Goal: Task Accomplishment & Management: Manage account settings

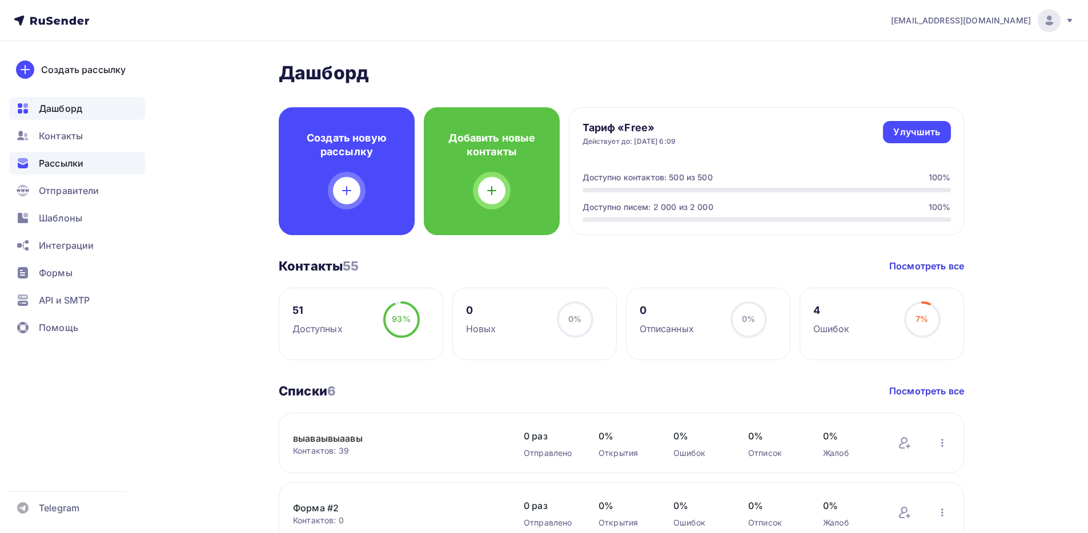
click at [55, 164] on span "Рассылки" at bounding box center [61, 163] width 45 height 14
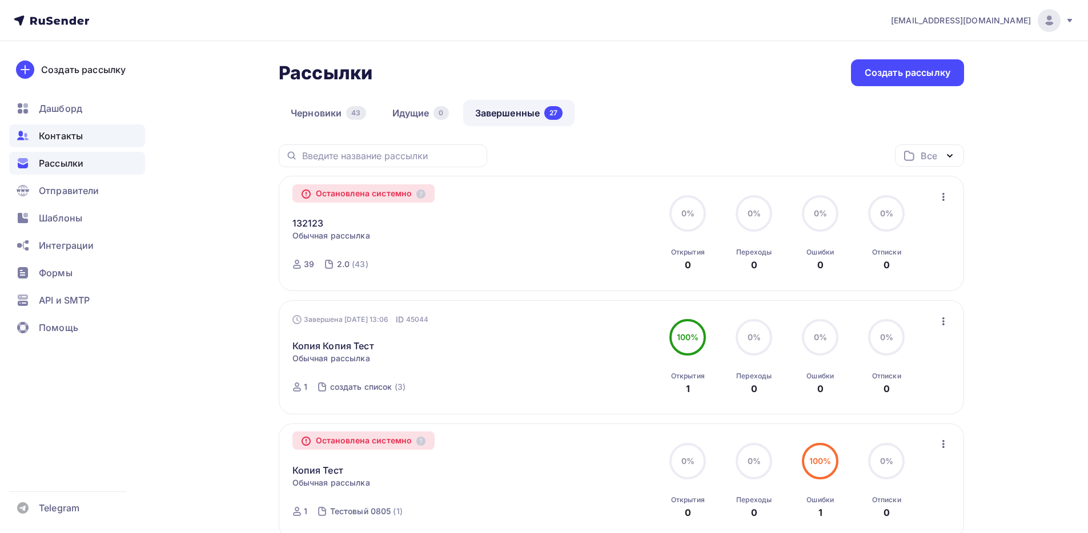
click at [70, 146] on div "Контакты" at bounding box center [77, 135] width 136 height 23
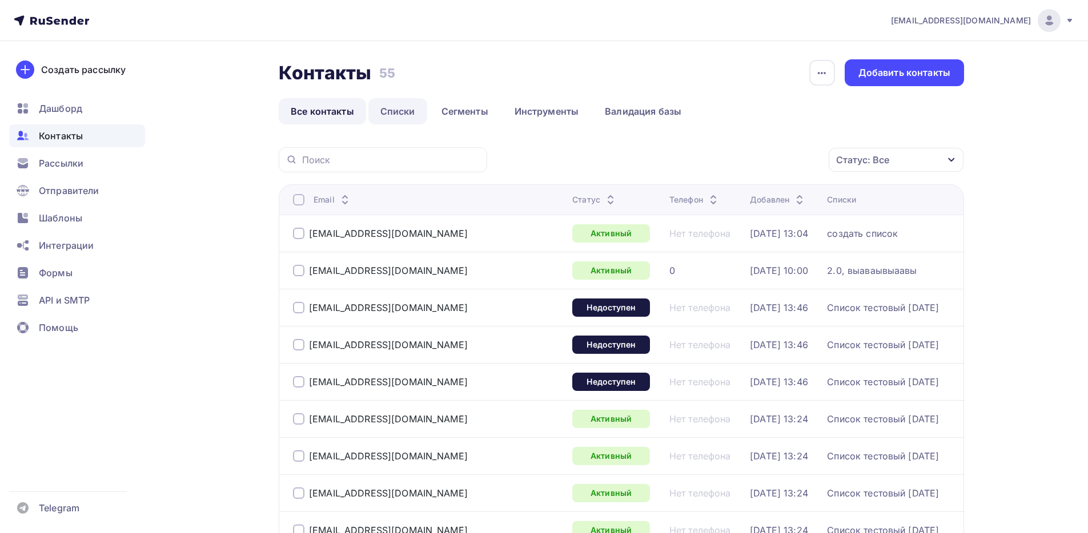
click at [396, 118] on link "Списки" at bounding box center [397, 111] width 59 height 26
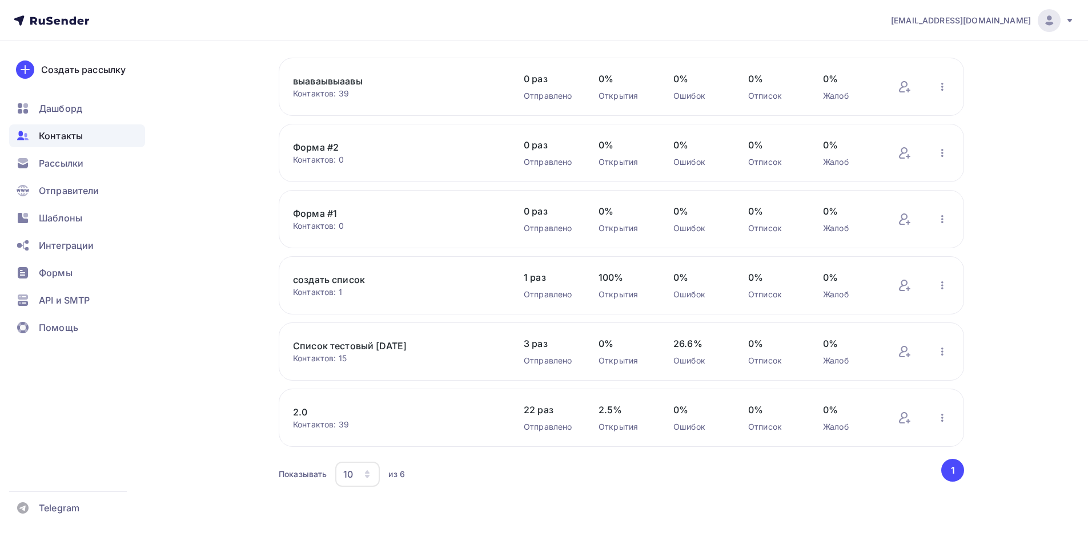
scroll to position [87, 0]
click at [364, 347] on link "Список тестовый 30 мая" at bounding box center [390, 344] width 194 height 14
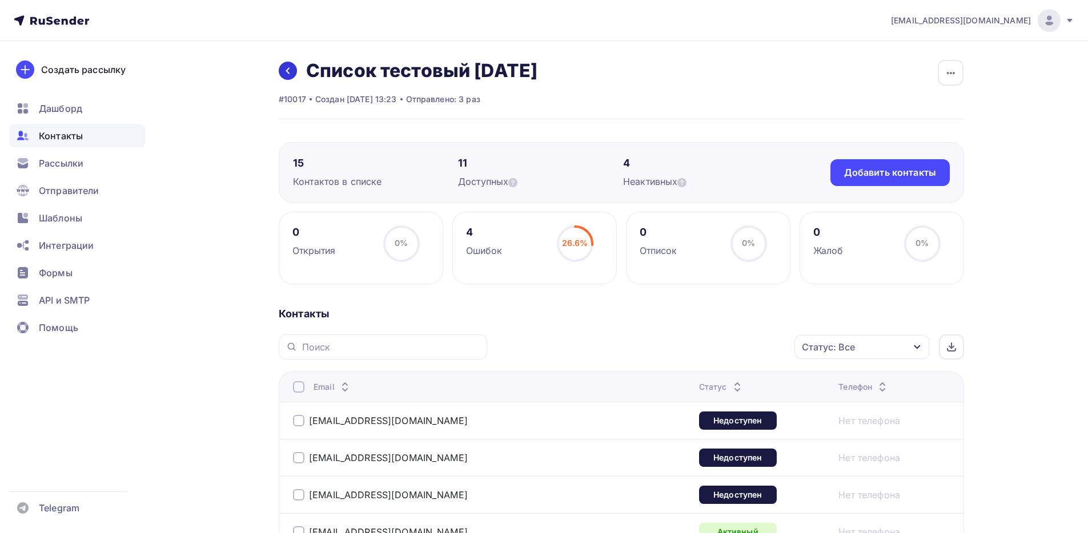
click at [290, 65] on link at bounding box center [288, 71] width 18 height 18
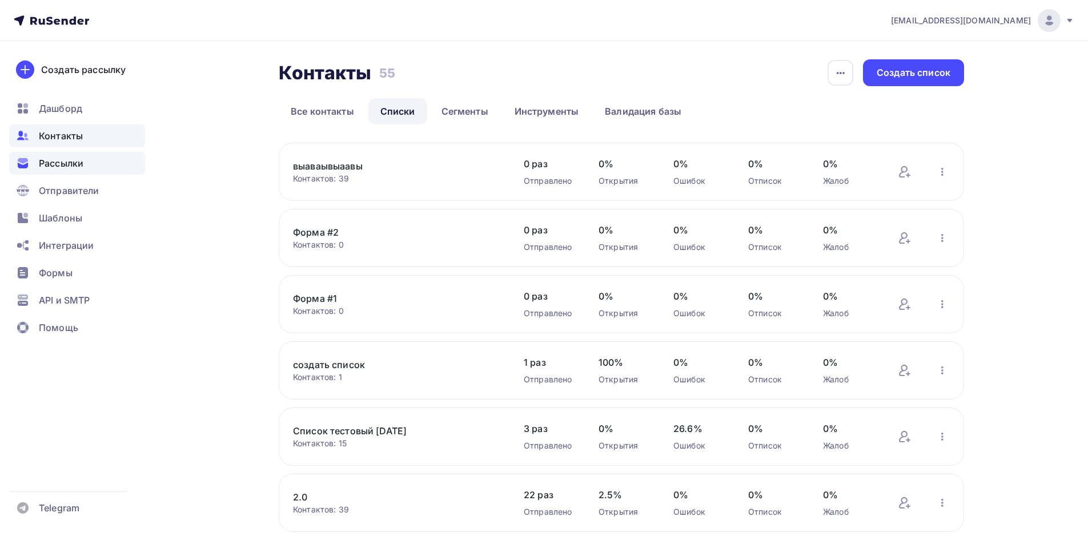
click at [97, 169] on div "Рассылки" at bounding box center [77, 163] width 136 height 23
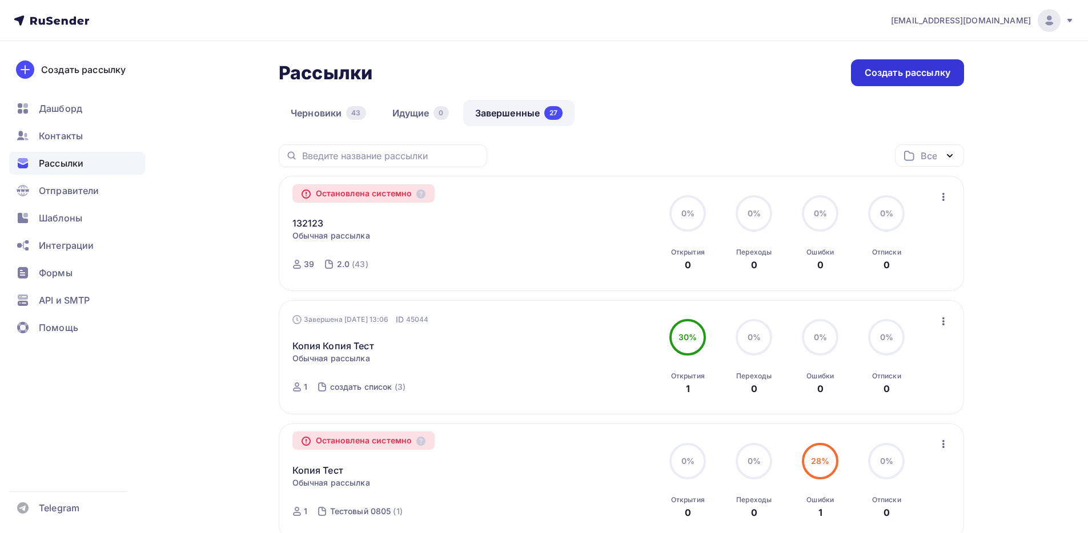
click at [909, 81] on div "Создать рассылку" at bounding box center [907, 72] width 113 height 27
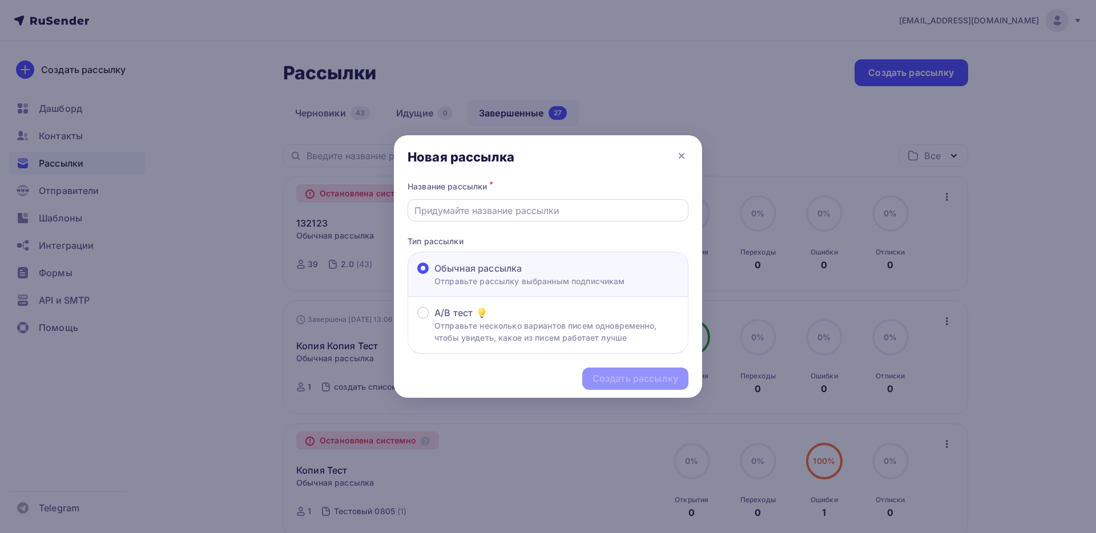
click at [507, 215] on input "text" at bounding box center [549, 211] width 268 height 14
click at [652, 381] on div "Создать рассылку" at bounding box center [636, 378] width 86 height 13
click at [534, 209] on input "1" at bounding box center [549, 211] width 268 height 14
type input "12222"
click at [664, 381] on div "Создать рассылку" at bounding box center [636, 378] width 86 height 13
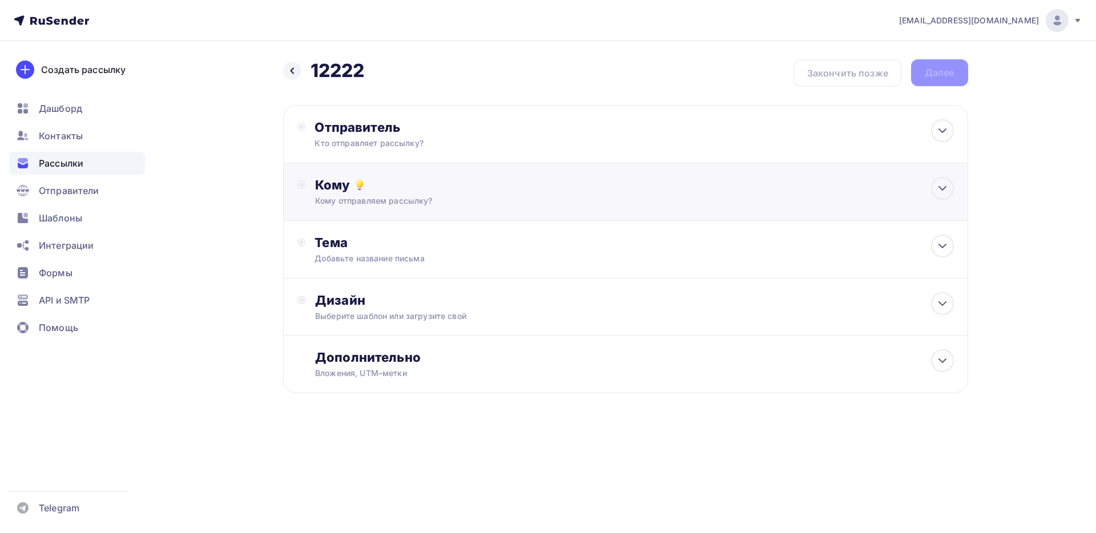
click at [380, 194] on div "Кому Кому отправляем рассылку? Списки получателей Выберите список Все списки id…" at bounding box center [634, 192] width 638 height 30
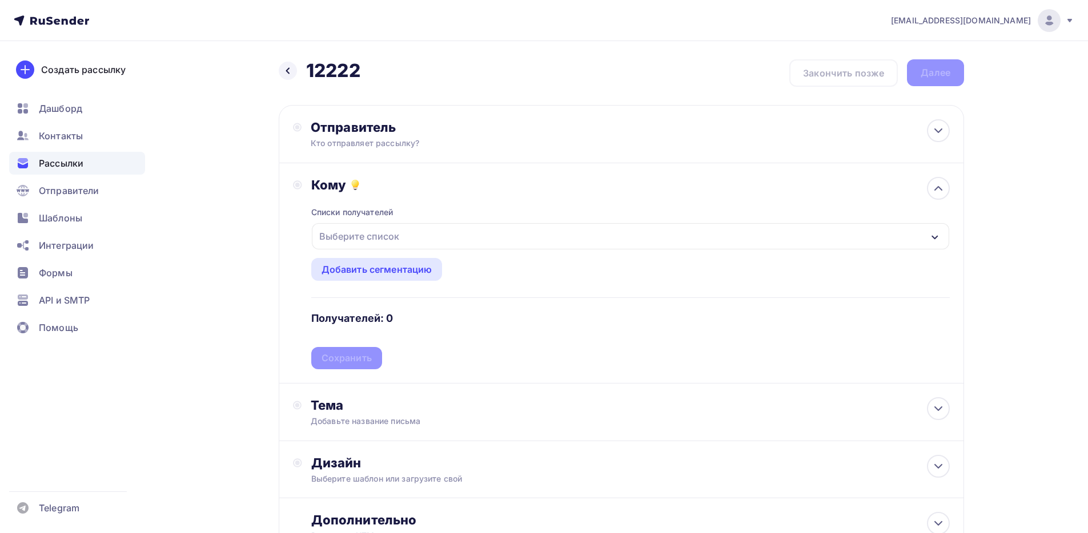
click at [385, 240] on div "Выберите список" at bounding box center [359, 236] width 89 height 21
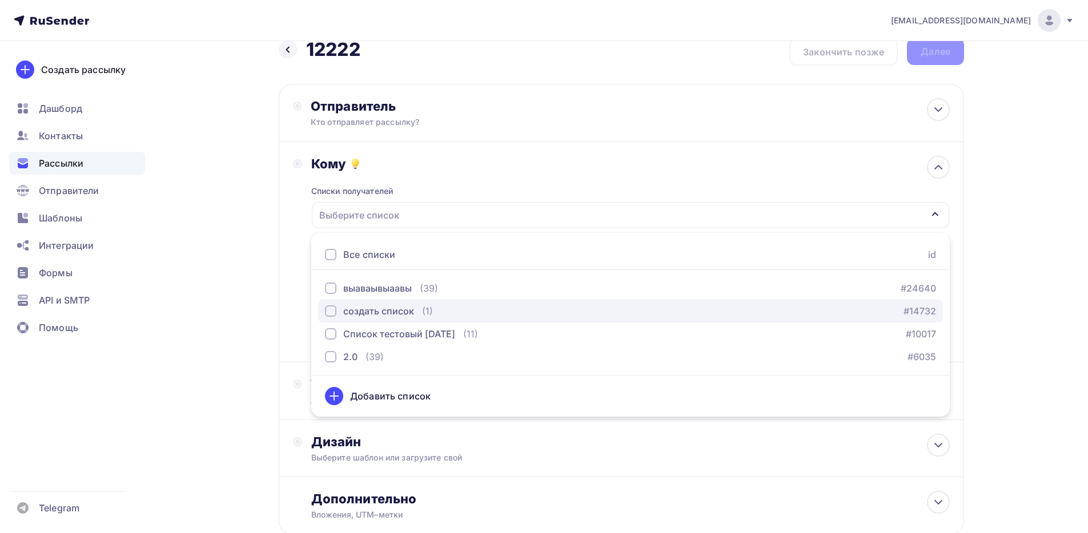
scroll to position [97, 0]
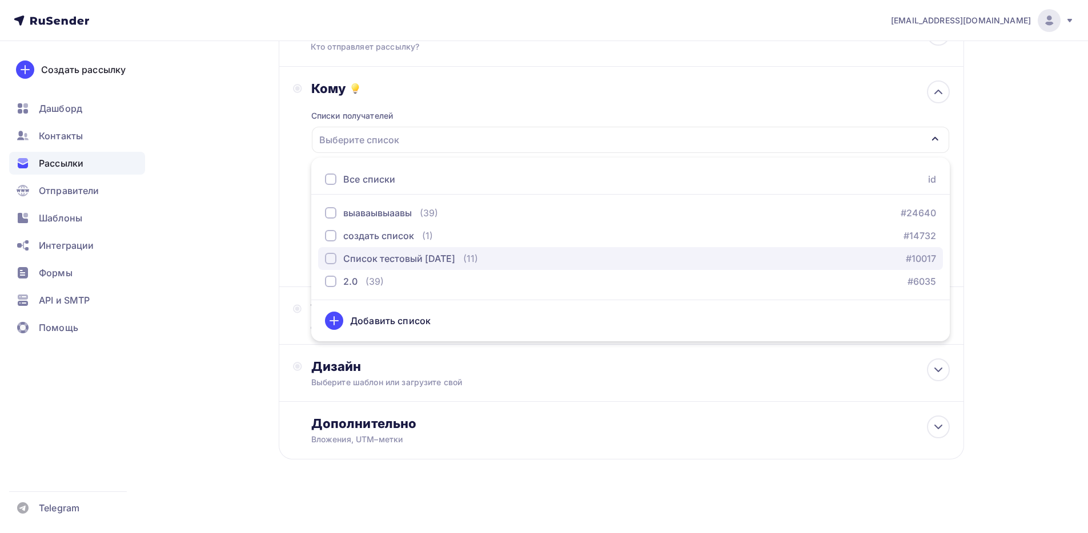
click at [332, 258] on div "button" at bounding box center [330, 258] width 11 height 11
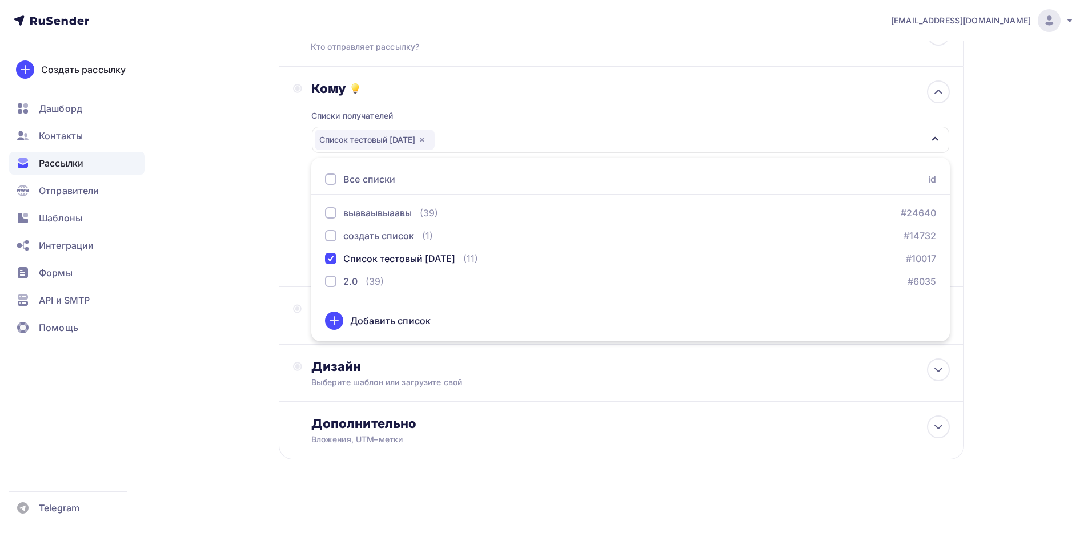
click at [1036, 166] on div "todua@ucoz-team.net Аккаунт Тарифы Выйти Создать рассылку Дашборд Контакты Расс…" at bounding box center [544, 218] width 1088 height 630
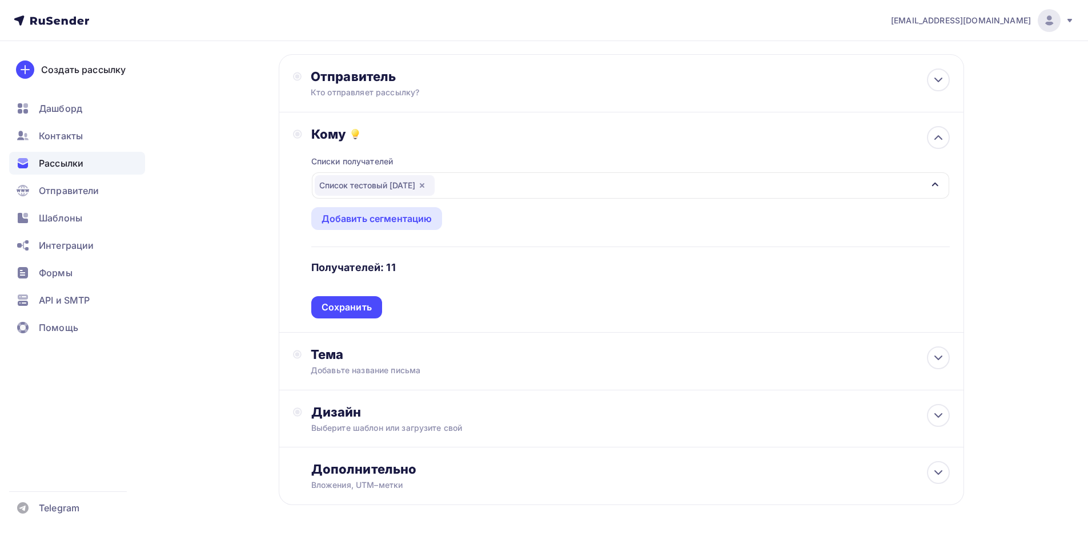
scroll to position [0, 0]
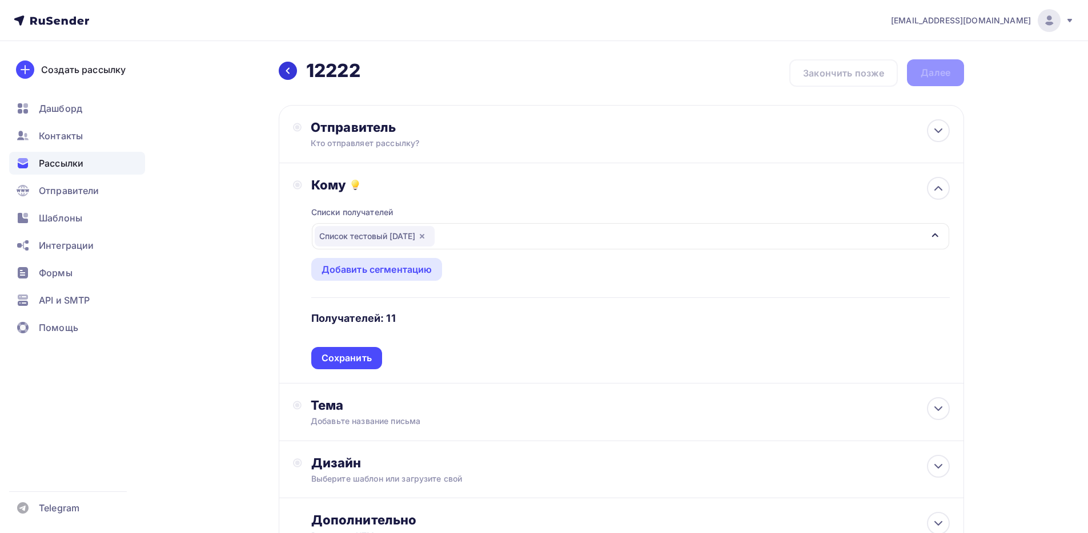
click at [292, 74] on icon at bounding box center [287, 70] width 9 height 9
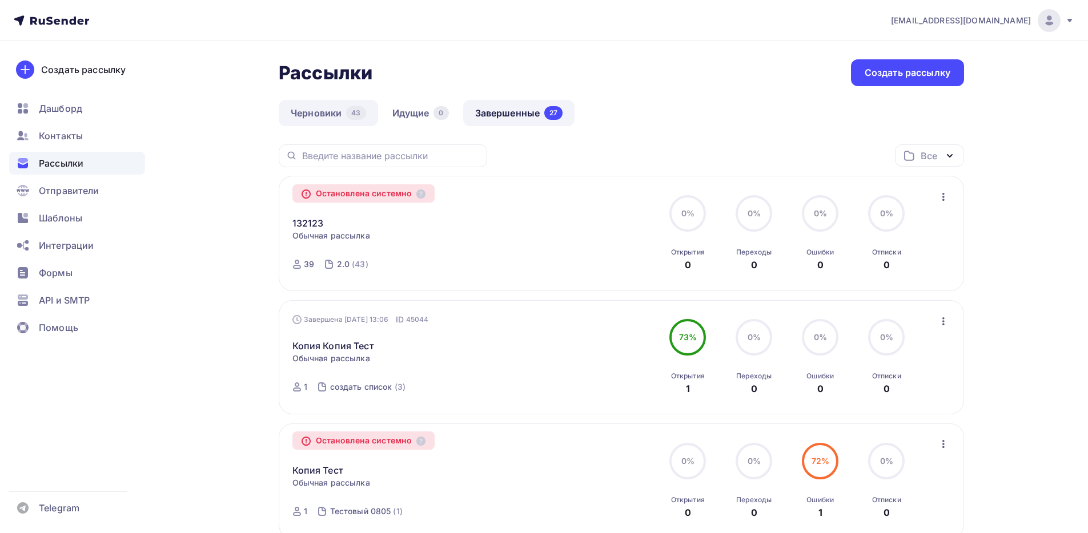
click at [332, 114] on link "Черновики 43" at bounding box center [328, 113] width 99 height 26
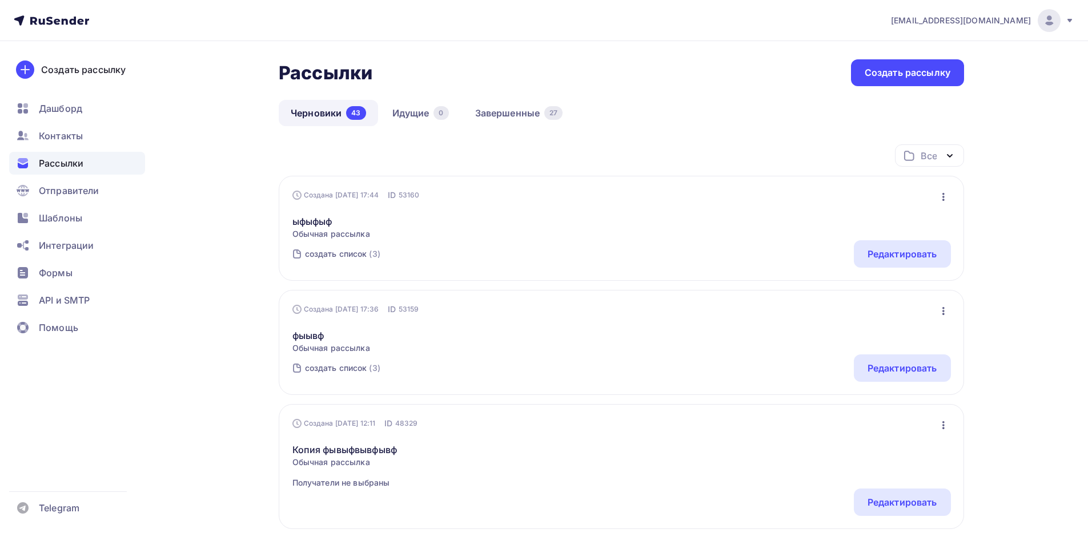
click at [942, 198] on icon "button" at bounding box center [943, 197] width 14 height 14
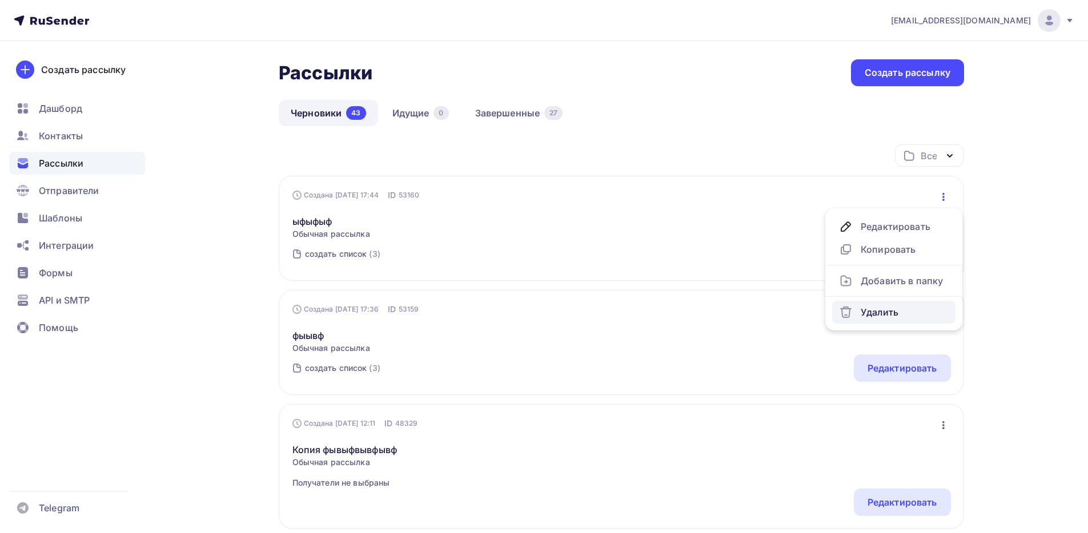
click at [880, 313] on div "Удалить" at bounding box center [894, 312] width 110 height 14
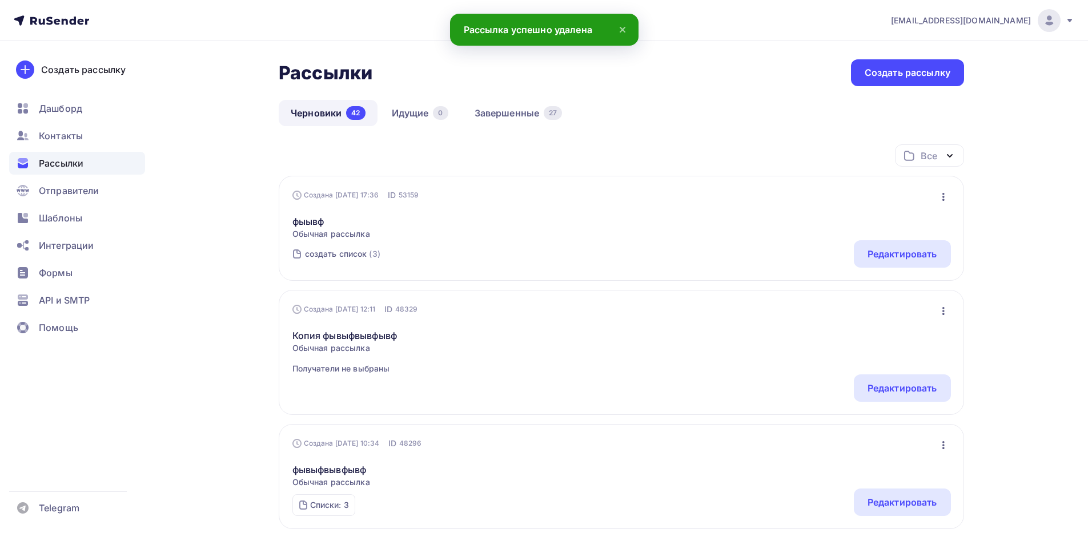
click at [944, 192] on icon "button" at bounding box center [943, 197] width 14 height 14
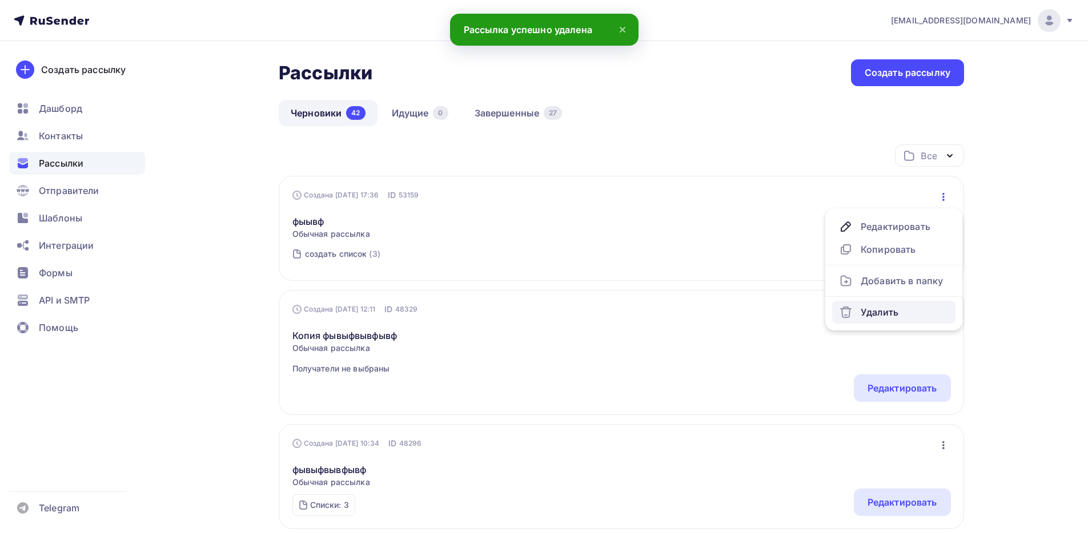
click at [861, 304] on link "Удалить" at bounding box center [893, 312] width 123 height 23
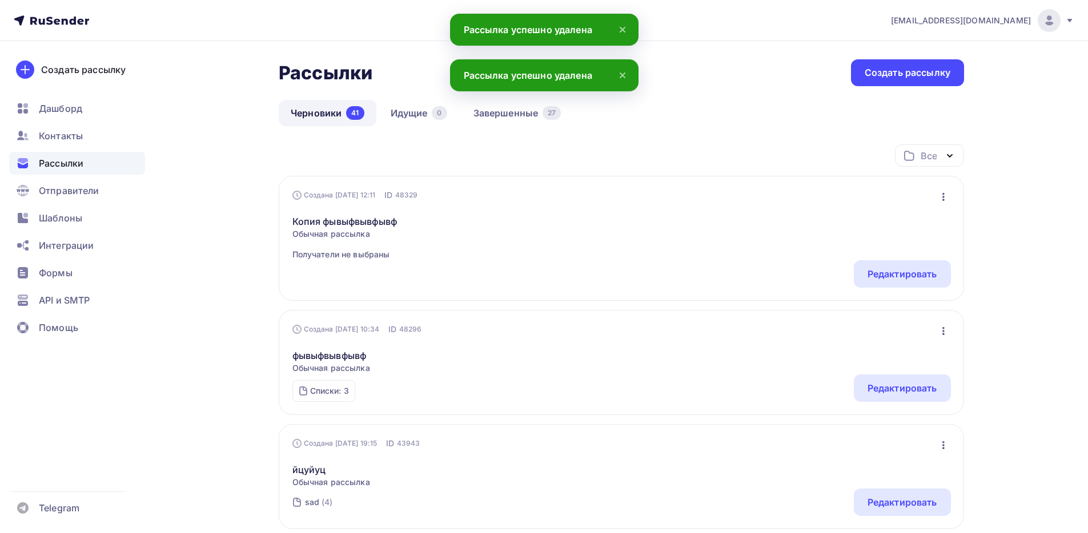
click at [938, 193] on icon "button" at bounding box center [943, 197] width 14 height 14
click at [895, 308] on div "Удалить" at bounding box center [894, 312] width 110 height 14
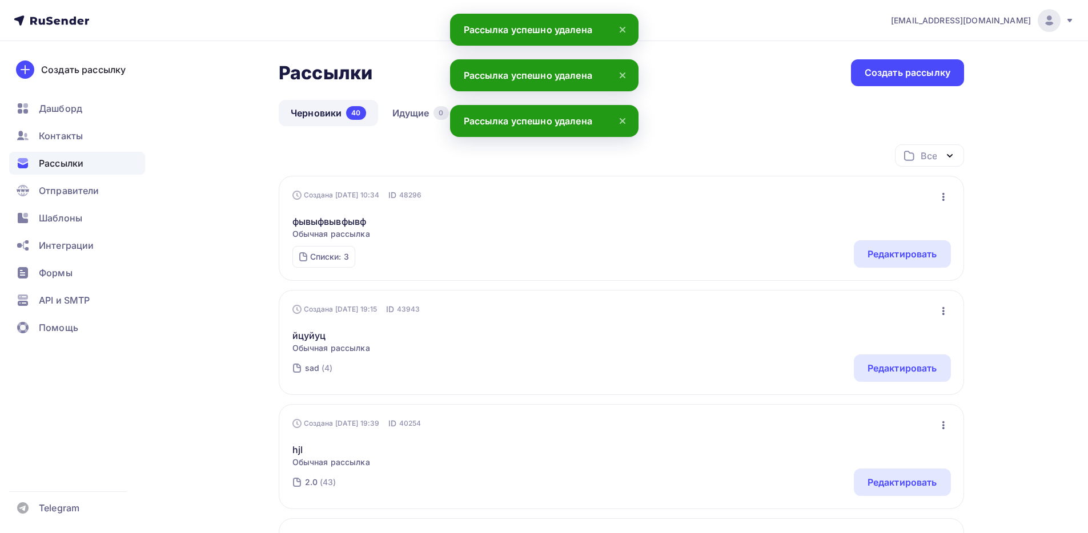
click at [954, 159] on icon "button" at bounding box center [950, 156] width 14 height 14
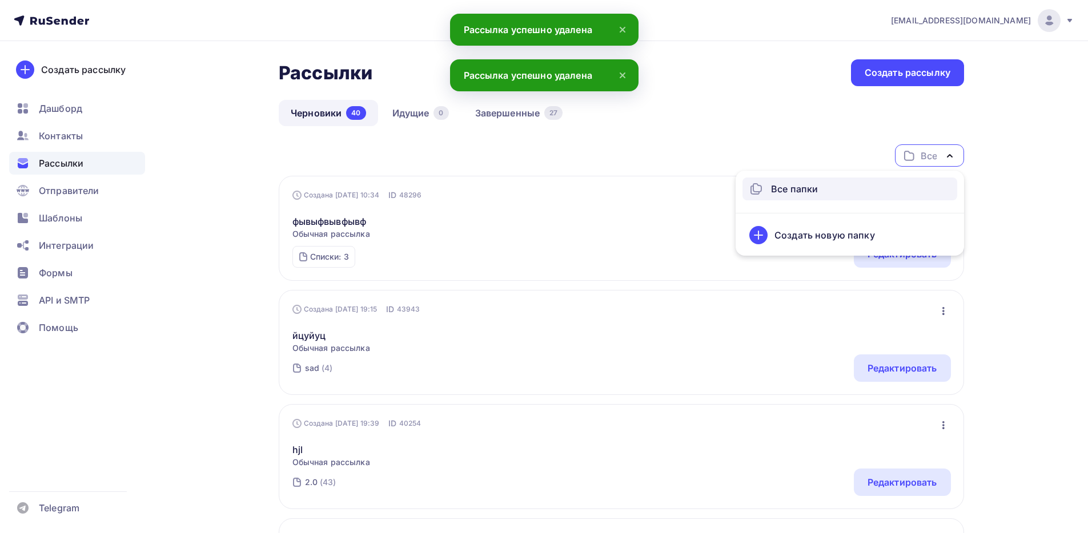
click at [995, 149] on div "Рассылки Рассылки Создать рассылку Черновики 40 Идущие 0 Завершенные 27 Чернови…" at bounding box center [544, 515] width 936 height 948
click at [940, 190] on icon "button" at bounding box center [943, 197] width 14 height 14
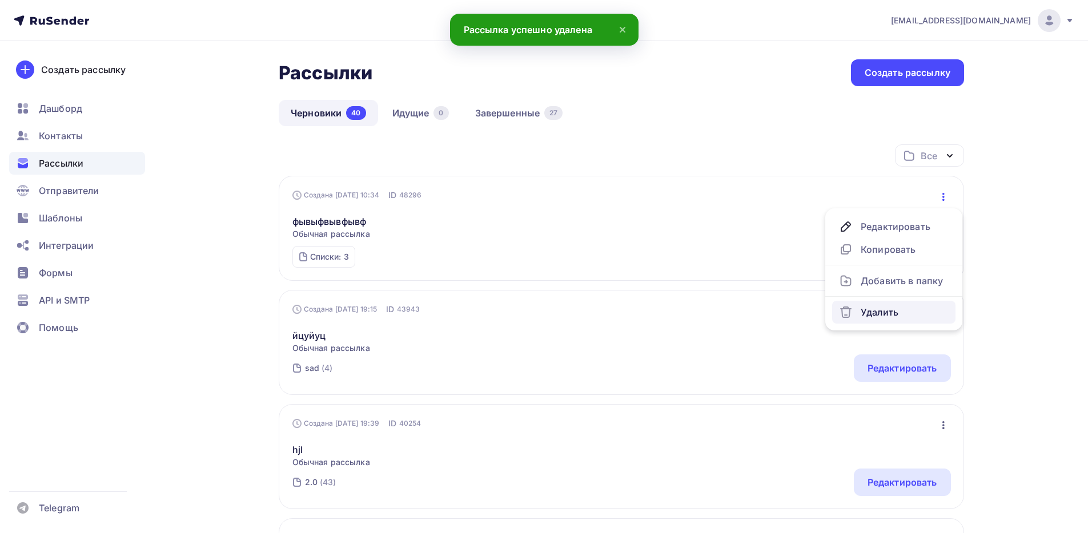
click at [872, 311] on div "Удалить" at bounding box center [894, 312] width 110 height 14
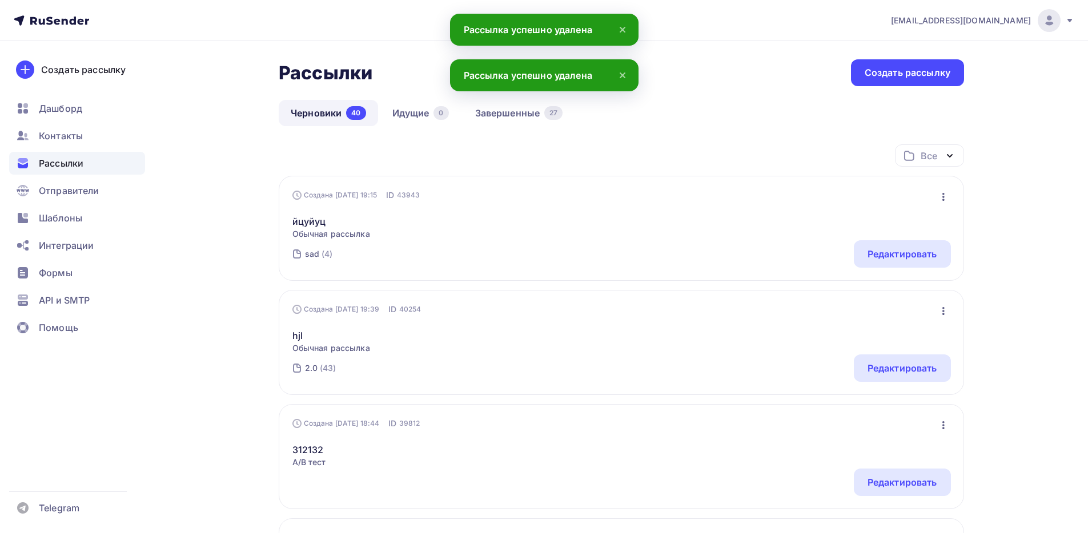
click at [948, 195] on icon "button" at bounding box center [943, 197] width 14 height 14
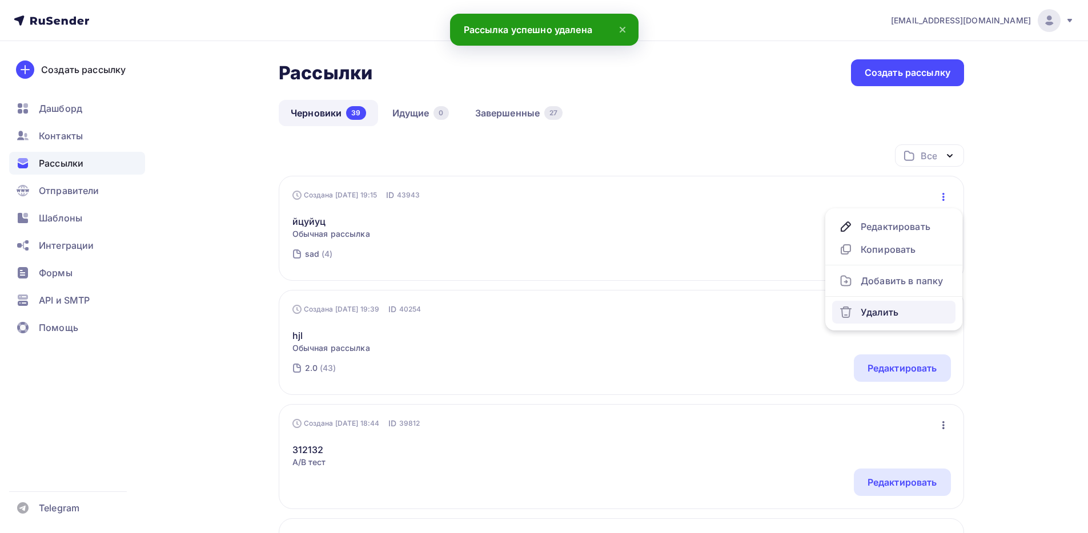
click at [902, 305] on div "Удалить" at bounding box center [894, 312] width 110 height 14
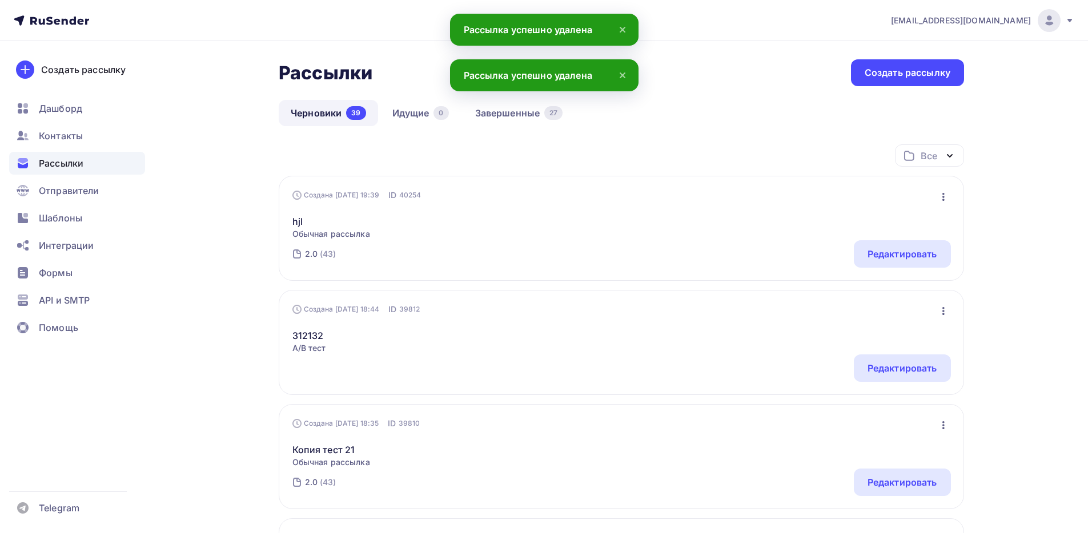
click at [947, 194] on icon "button" at bounding box center [943, 197] width 14 height 14
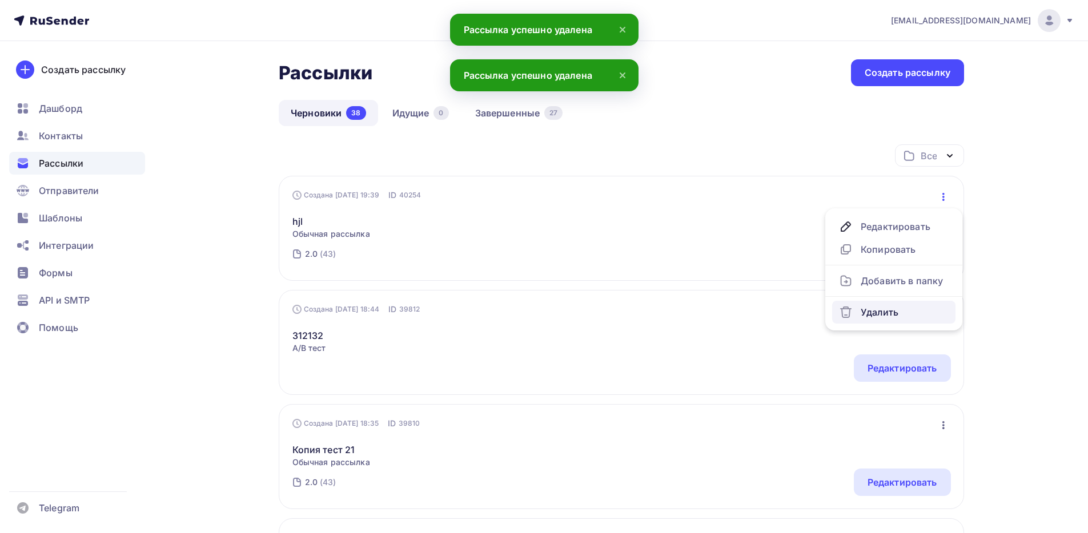
click at [893, 314] on div "Удалить" at bounding box center [894, 312] width 110 height 14
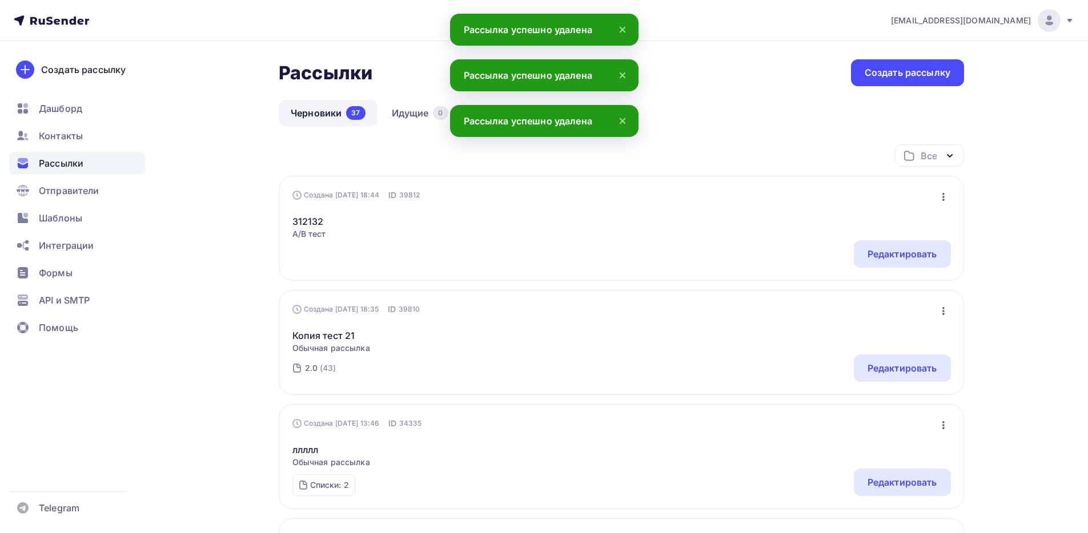
click at [943, 196] on icon "button" at bounding box center [943, 197] width 2 height 8
click at [892, 292] on div "Удалить" at bounding box center [894, 290] width 110 height 14
click at [938, 206] on div "Копия тест 21 Обычная рассылка Редактировать Копировать Добавить в папку Удалить" at bounding box center [621, 220] width 658 height 39
click at [948, 200] on icon "button" at bounding box center [943, 197] width 14 height 14
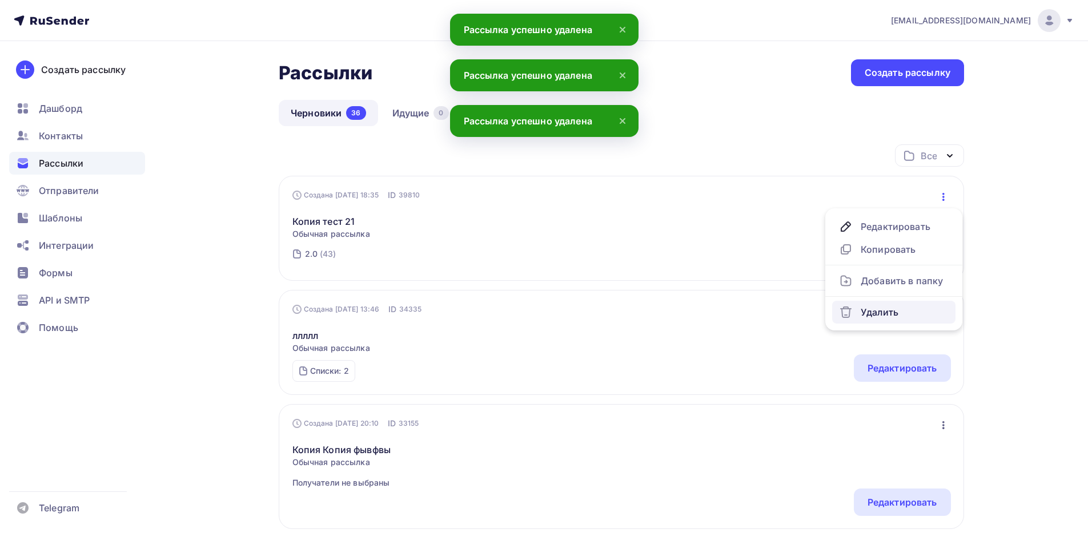
click at [910, 310] on div "Удалить" at bounding box center [894, 312] width 110 height 14
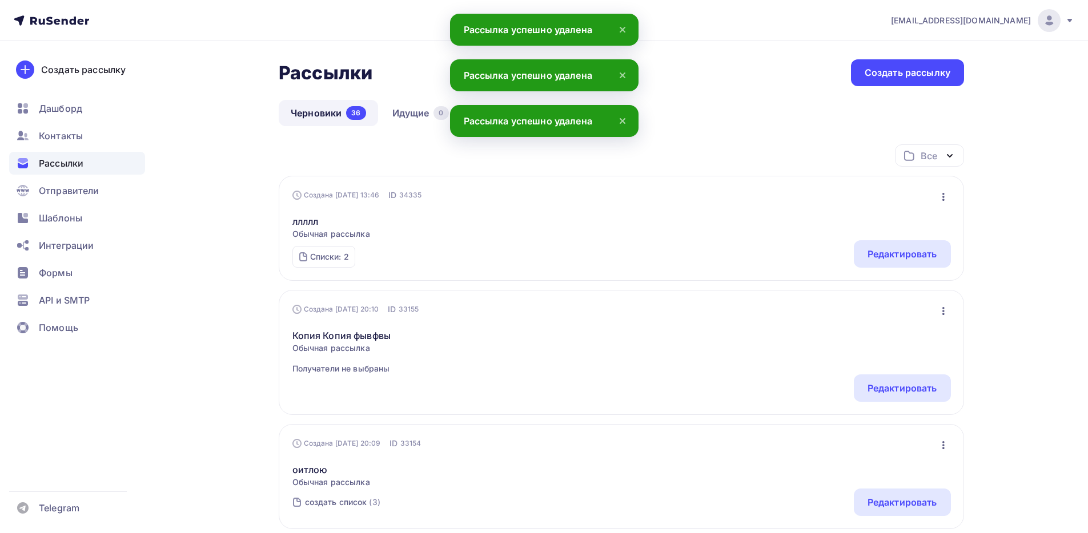
click at [948, 187] on div "Создана 28.01.2025, 13:46 ID 34335 Редактировать Копировать Добавить в папку Уд…" at bounding box center [621, 228] width 685 height 105
click at [944, 194] on icon "button" at bounding box center [943, 197] width 14 height 14
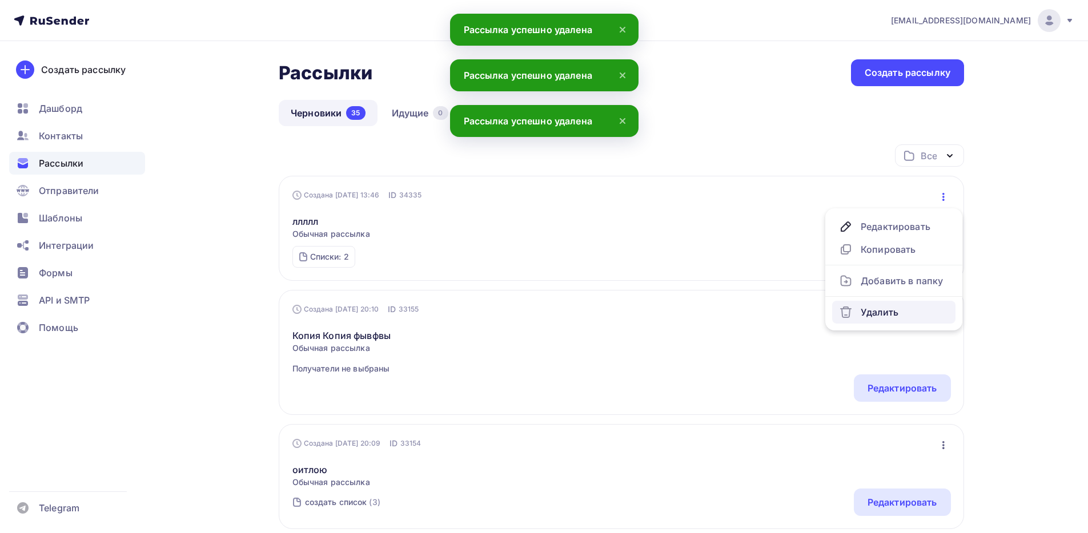
click at [893, 305] on div "Удалить" at bounding box center [894, 312] width 110 height 14
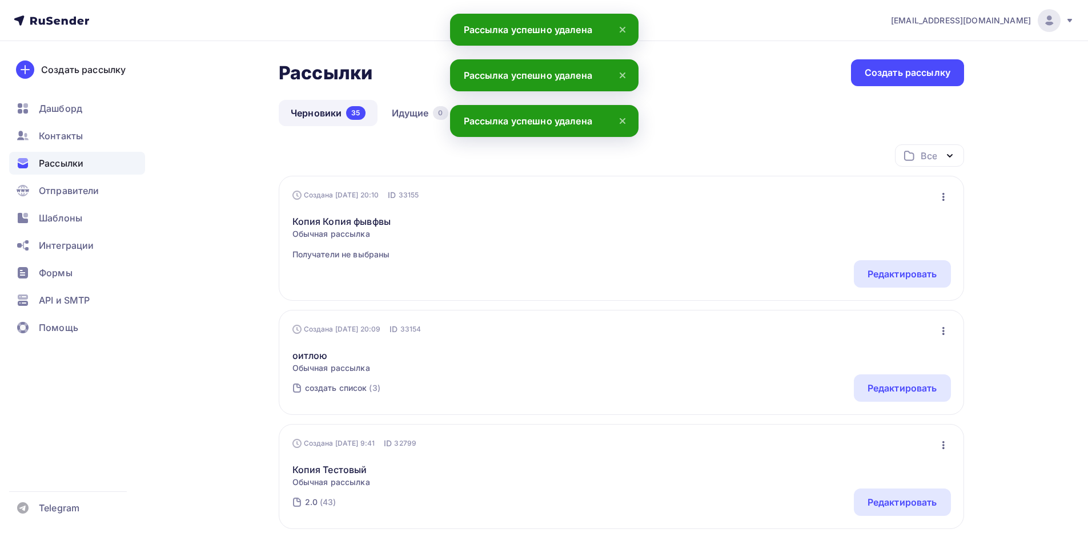
click at [948, 183] on div "Создана 14.01.2025, 20:10 ID 33155 Редактировать Копировать Добавить в папку Уд…" at bounding box center [621, 238] width 685 height 125
click at [948, 196] on icon "button" at bounding box center [943, 197] width 14 height 14
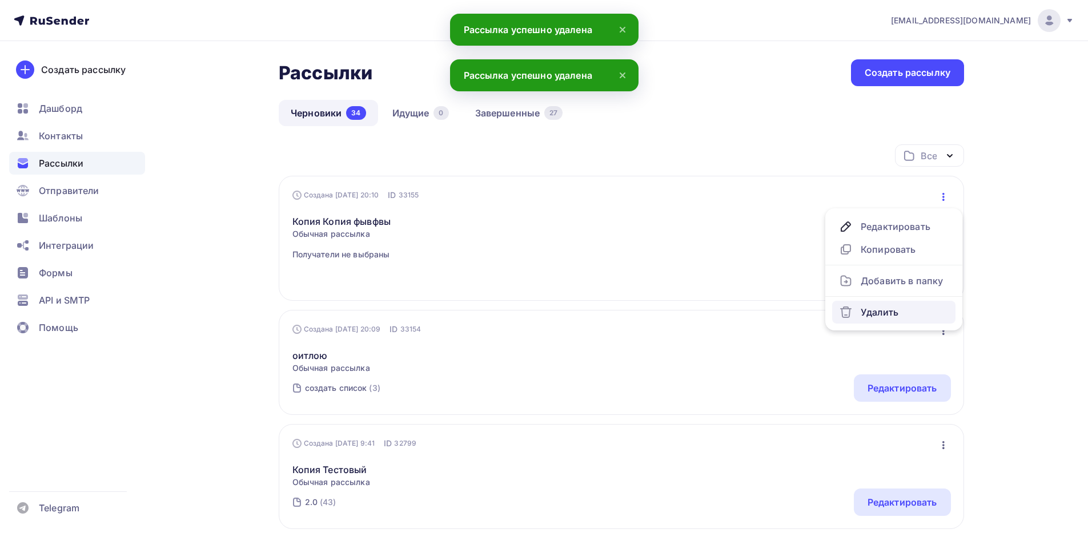
click at [907, 307] on div "Удалить" at bounding box center [894, 312] width 110 height 14
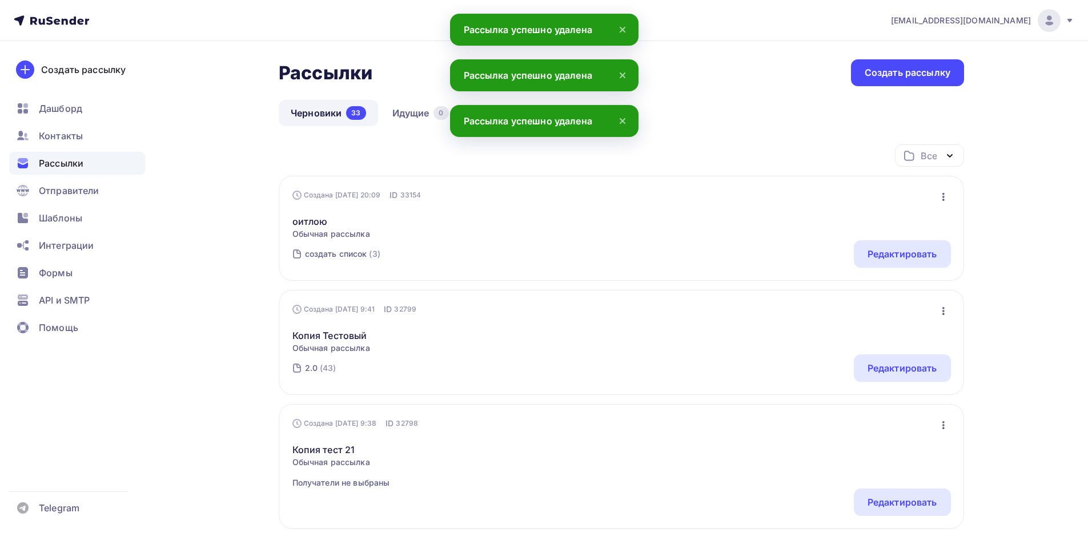
click at [943, 195] on icon "button" at bounding box center [943, 197] width 14 height 14
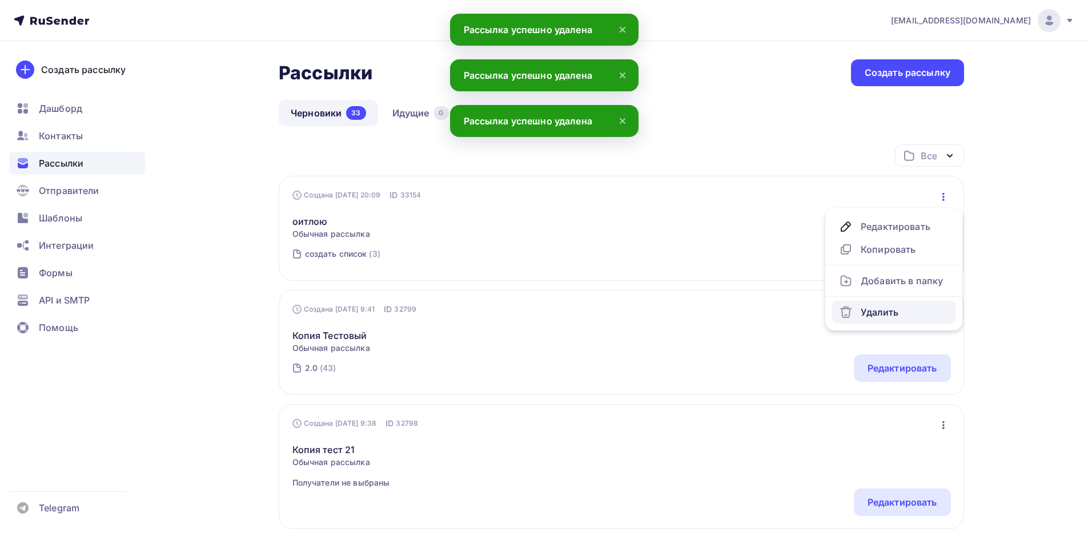
click at [888, 315] on div "Удалить" at bounding box center [894, 312] width 110 height 14
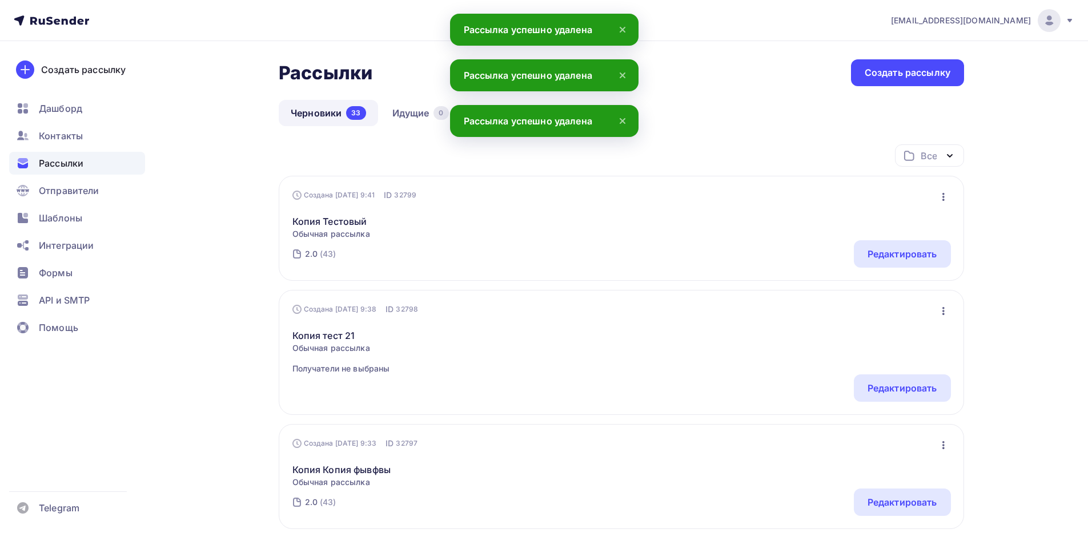
click at [951, 187] on div "Создана 09.01.2025, 9:41 ID 32799 Редактировать Копировать Добавить в папку Уда…" at bounding box center [621, 228] width 685 height 105
click at [946, 200] on icon "button" at bounding box center [943, 197] width 14 height 14
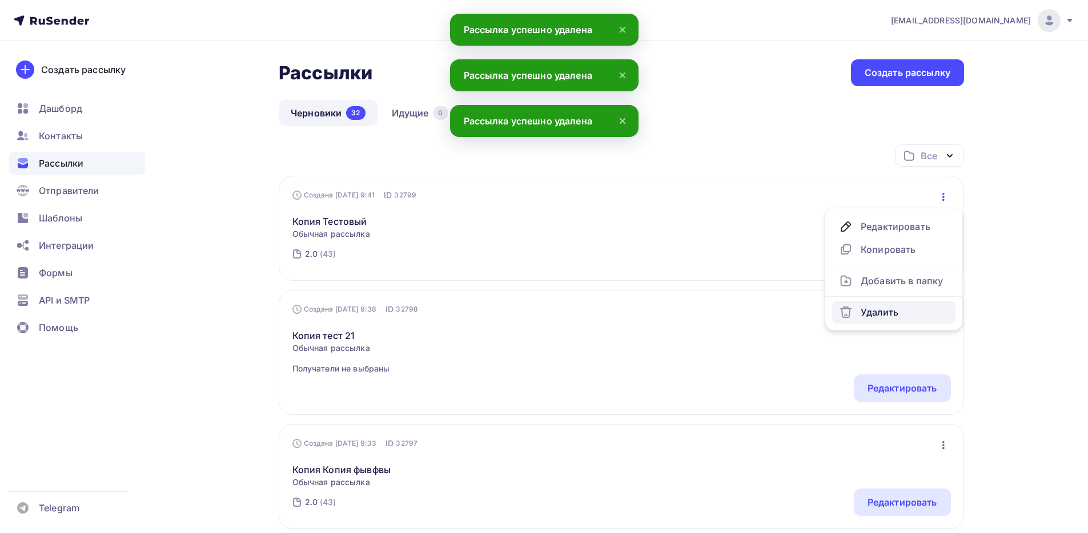
click at [906, 304] on link "Удалить" at bounding box center [893, 312] width 123 height 23
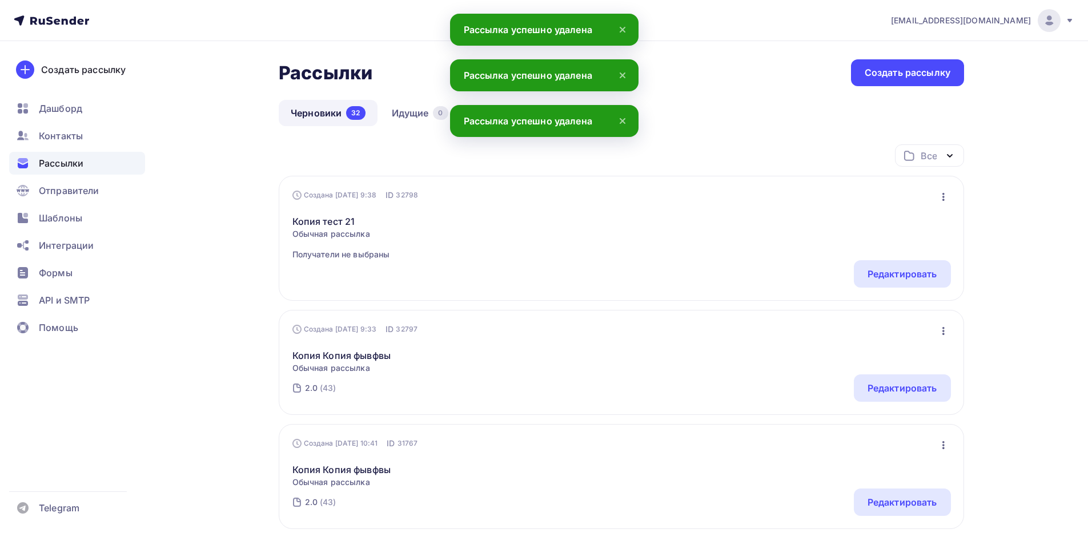
click at [943, 197] on icon "button" at bounding box center [943, 197] width 2 height 8
click at [899, 304] on link "Удалить" at bounding box center [893, 312] width 123 height 23
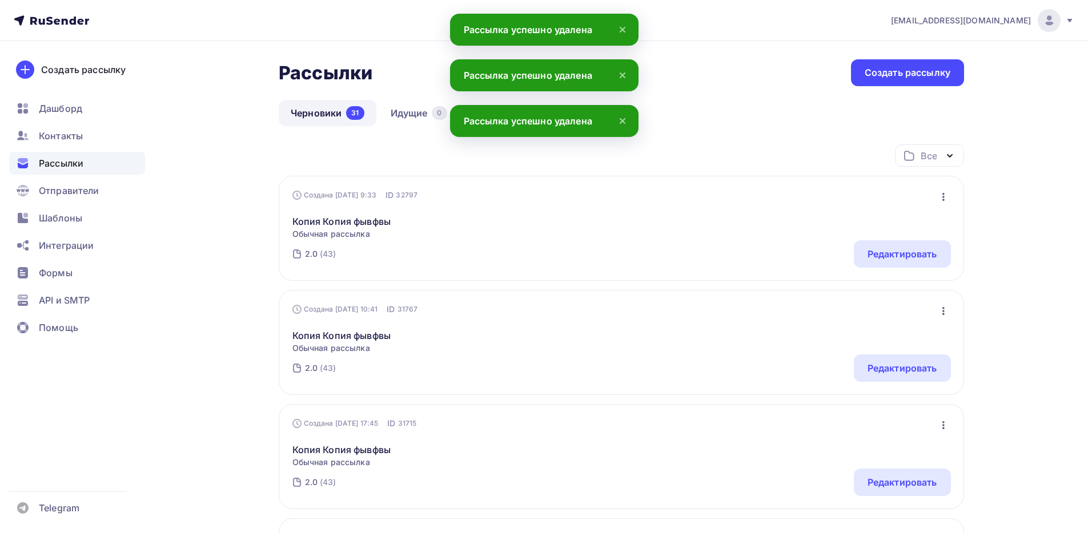
click at [948, 192] on icon "button" at bounding box center [943, 197] width 14 height 14
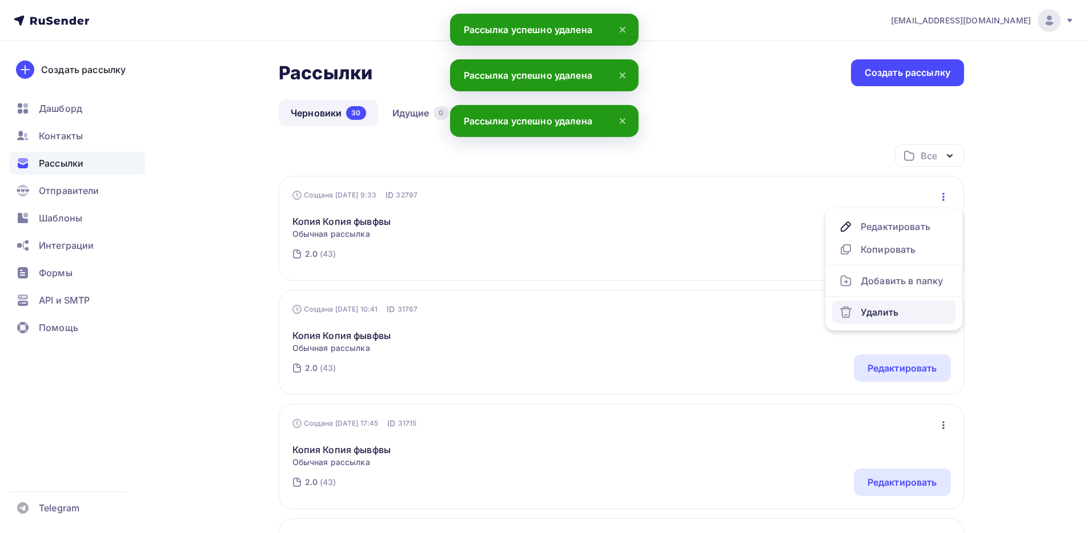
click at [888, 319] on div "Удалить" at bounding box center [894, 312] width 110 height 14
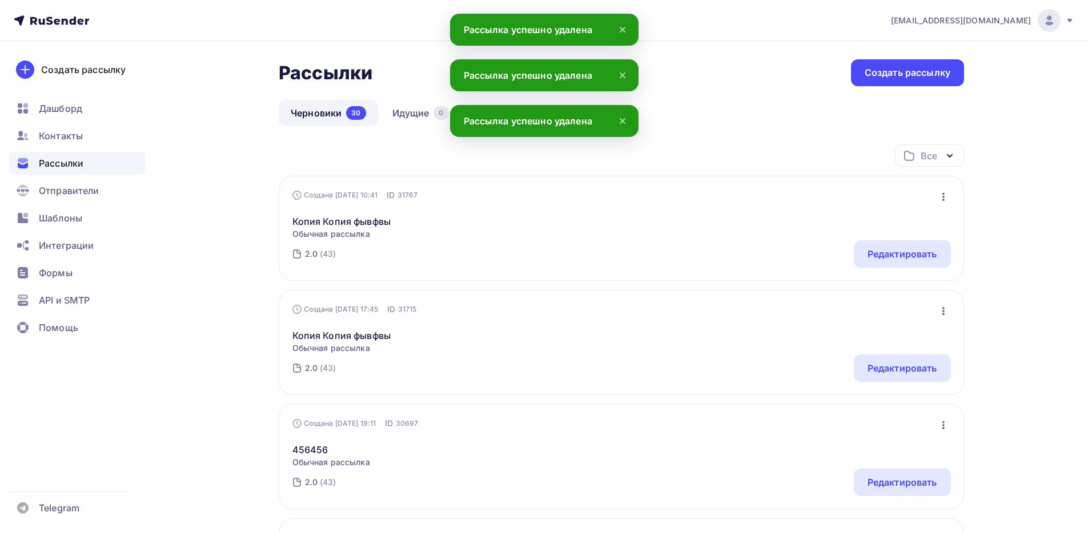
click at [946, 192] on icon "button" at bounding box center [943, 197] width 14 height 14
click at [898, 325] on ul "Редактировать Копировать Добавить в папку Удалить" at bounding box center [893, 269] width 137 height 122
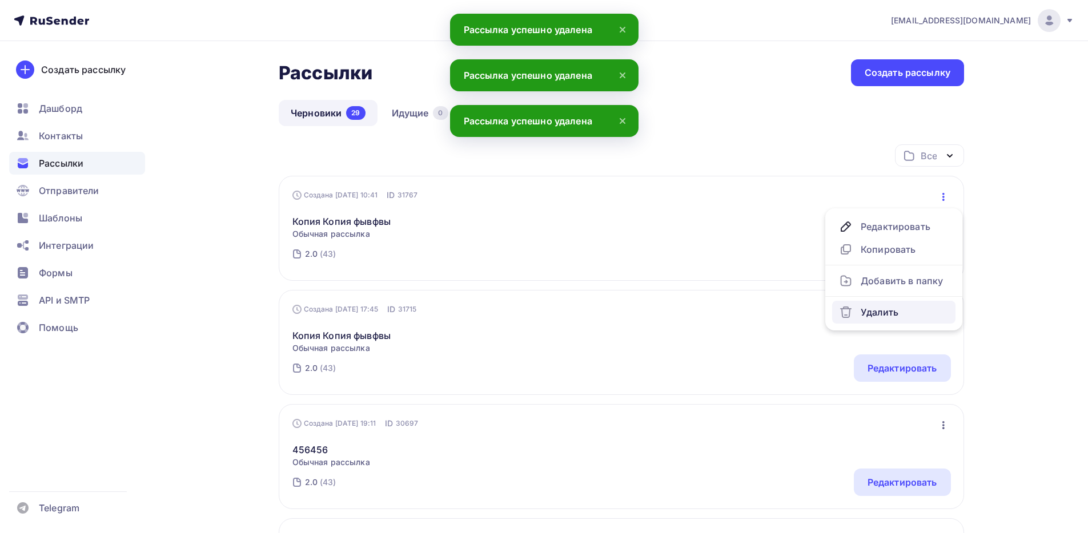
click at [882, 315] on div "Удалить" at bounding box center [894, 312] width 110 height 14
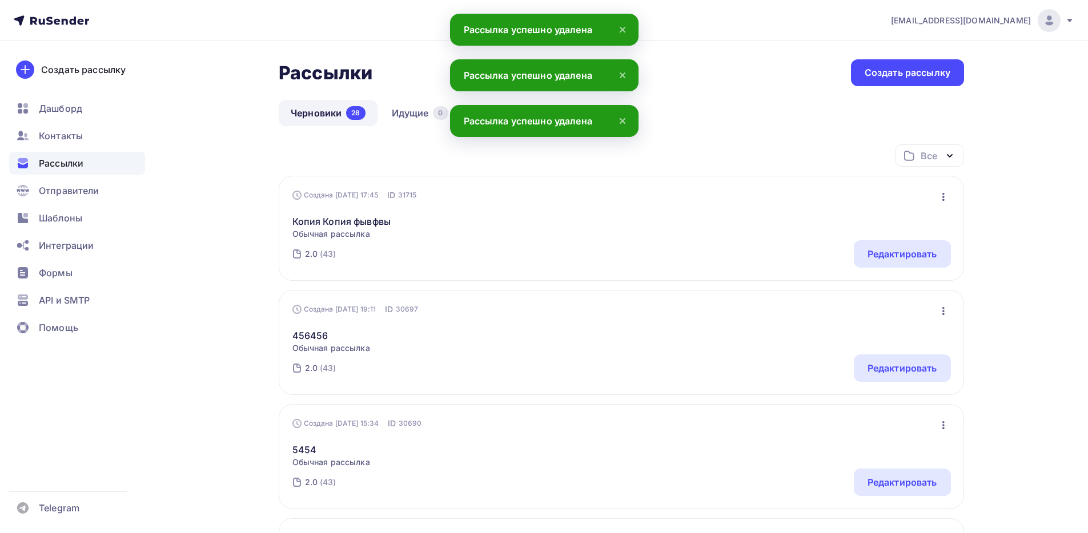
click at [943, 197] on icon "button" at bounding box center [943, 197] width 2 height 8
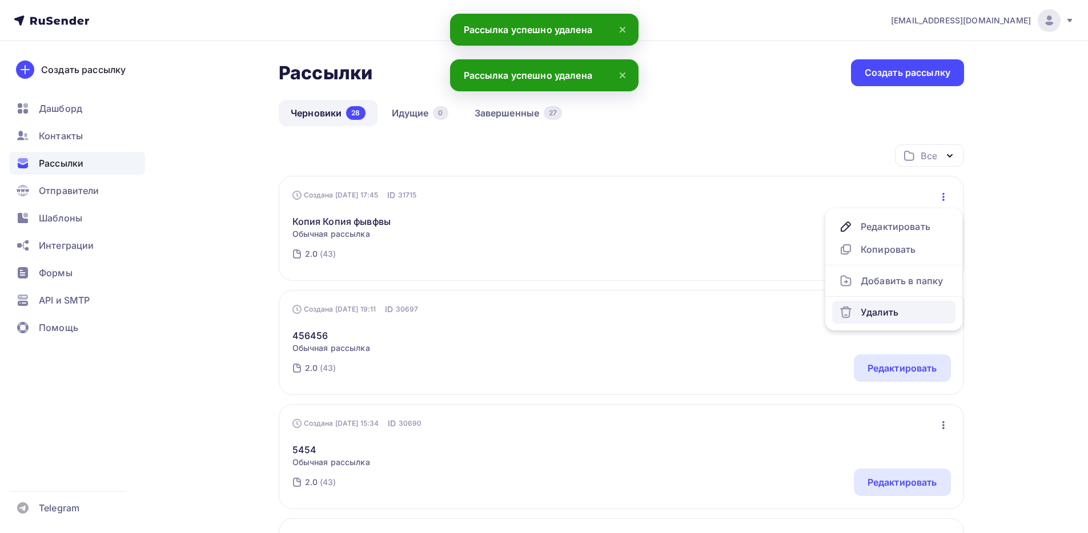
click at [896, 305] on div "Удалить" at bounding box center [894, 312] width 110 height 14
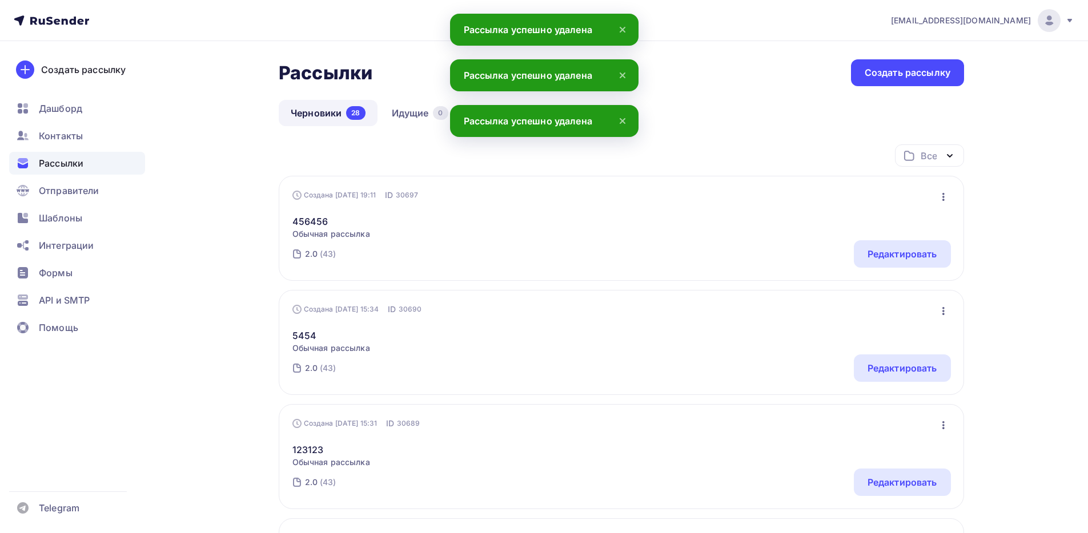
click at [947, 190] on div "Редактировать Копировать Добавить в папку Удалить" at bounding box center [943, 197] width 15 height 15
click at [945, 196] on icon "button" at bounding box center [943, 197] width 14 height 14
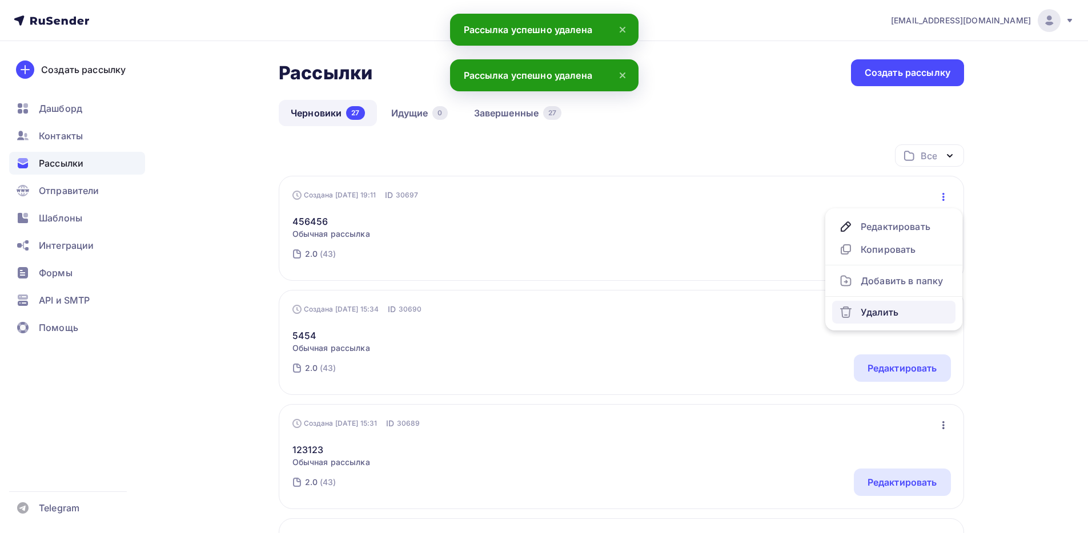
click at [892, 305] on div "Удалить" at bounding box center [894, 312] width 110 height 14
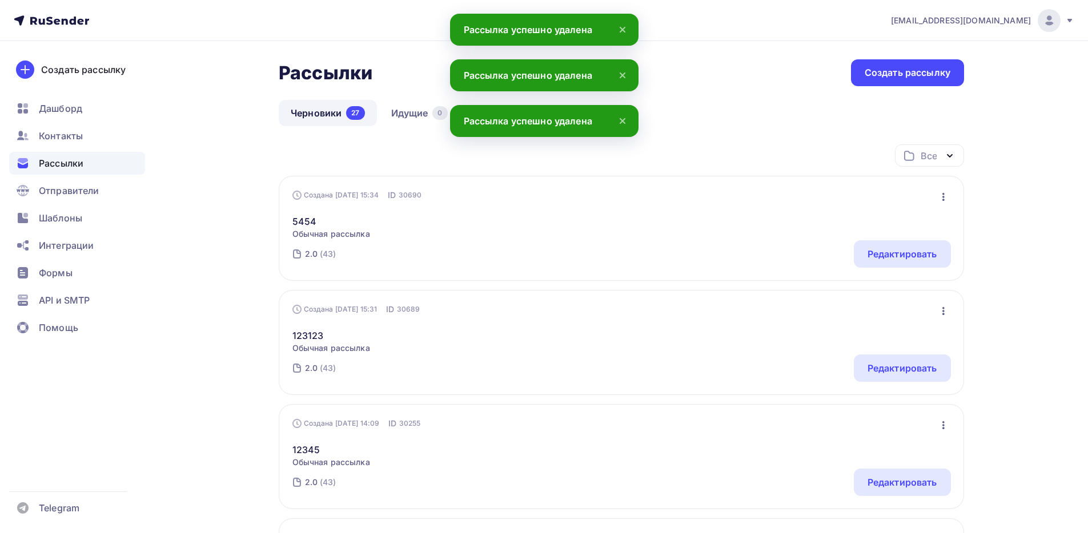
click at [947, 195] on icon "button" at bounding box center [943, 197] width 14 height 14
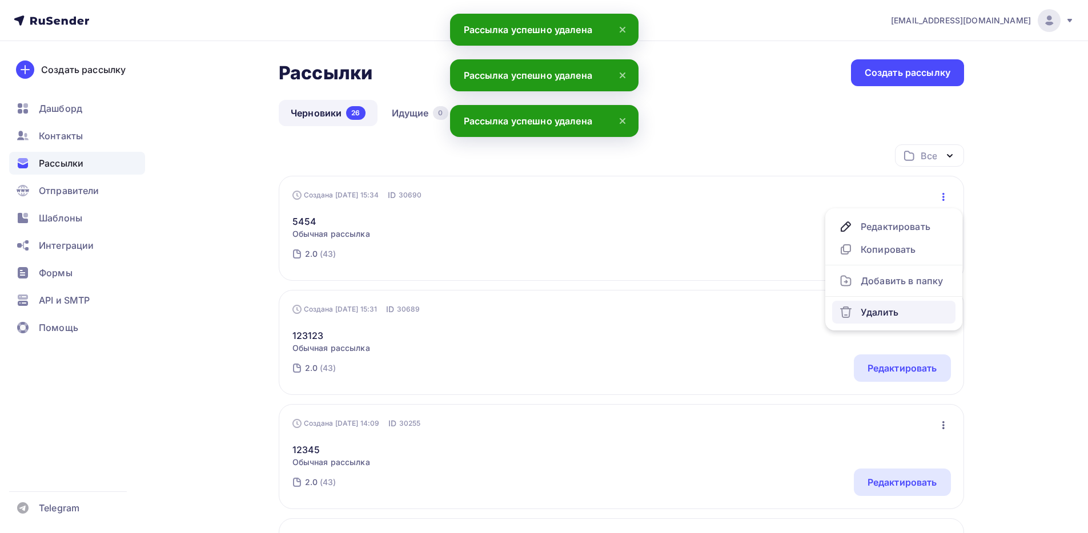
click at [901, 315] on div "Удалить" at bounding box center [894, 312] width 110 height 14
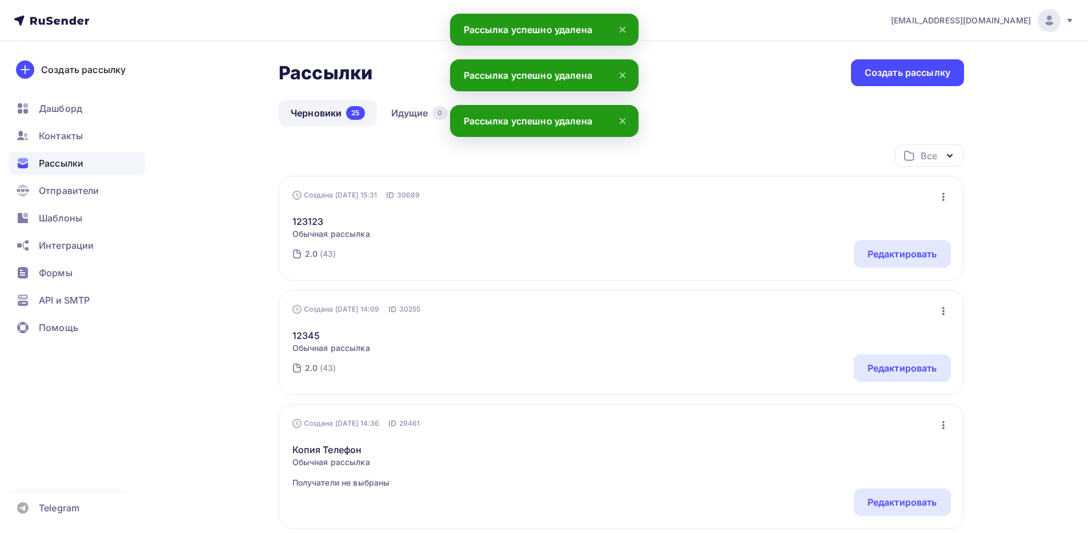
click at [942, 196] on icon "button" at bounding box center [943, 197] width 14 height 14
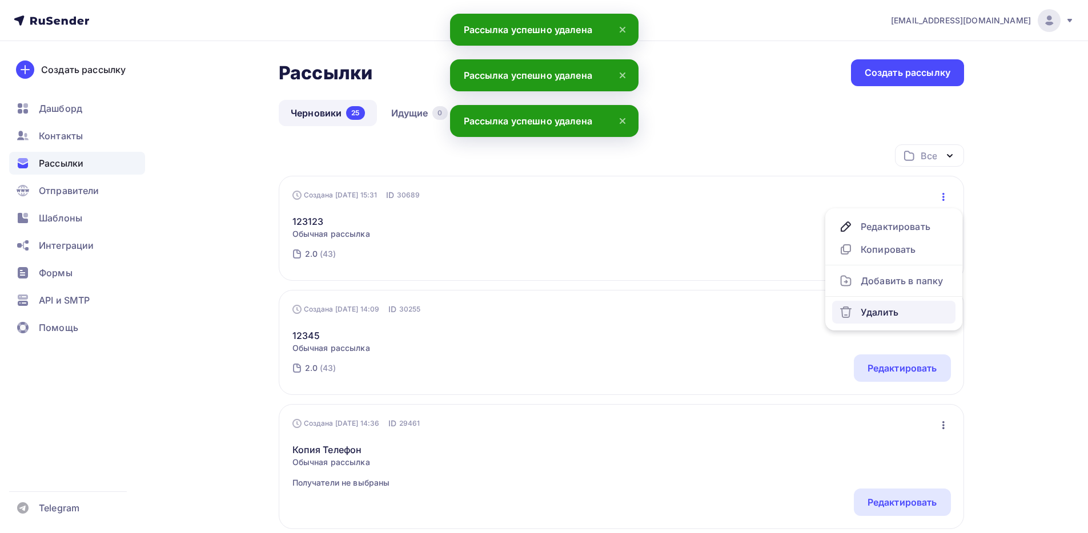
click at [873, 319] on link "Удалить" at bounding box center [893, 312] width 123 height 23
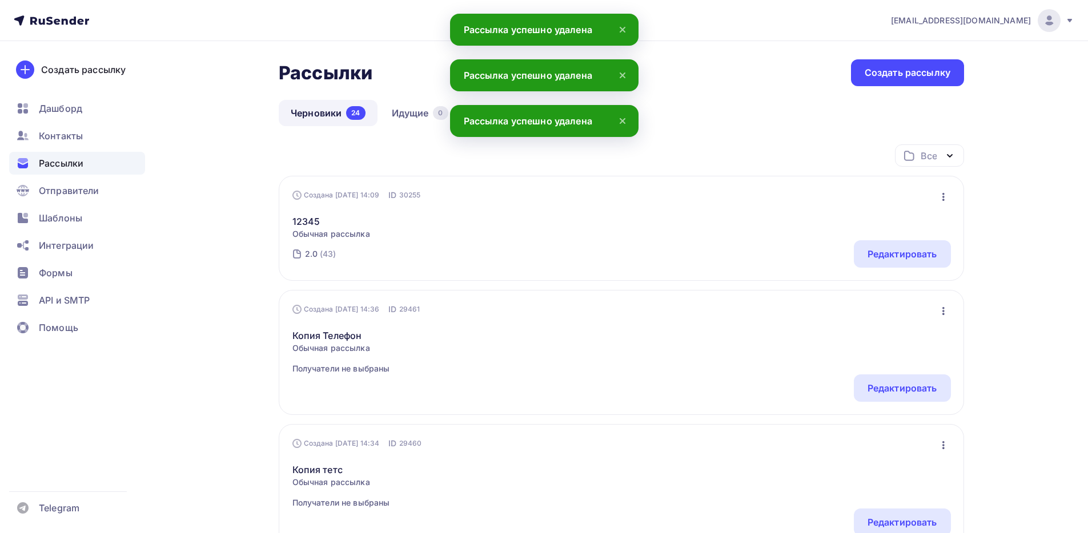
click at [942, 197] on icon "button" at bounding box center [943, 197] width 2 height 8
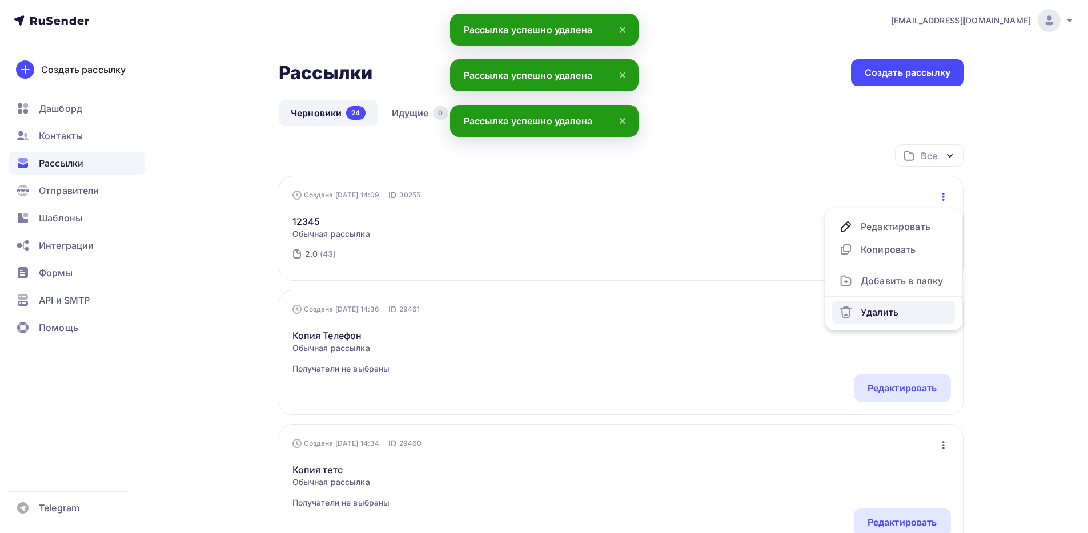
click at [886, 311] on div "Удалить" at bounding box center [894, 312] width 110 height 14
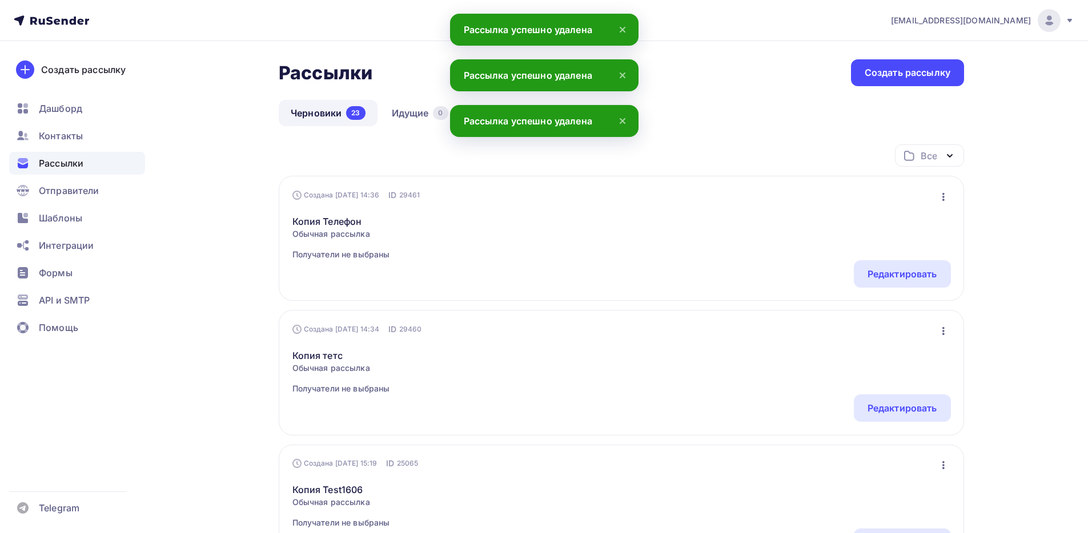
click at [941, 209] on div "Копия Телефон Обычная рассылка Получатели не выбраны Редактировать Копировать Д…" at bounding box center [621, 230] width 658 height 59
click at [941, 205] on div "Копия Телефон Обычная рассылка Получатели не выбраны Редактировать Копировать Д…" at bounding box center [621, 230] width 658 height 59
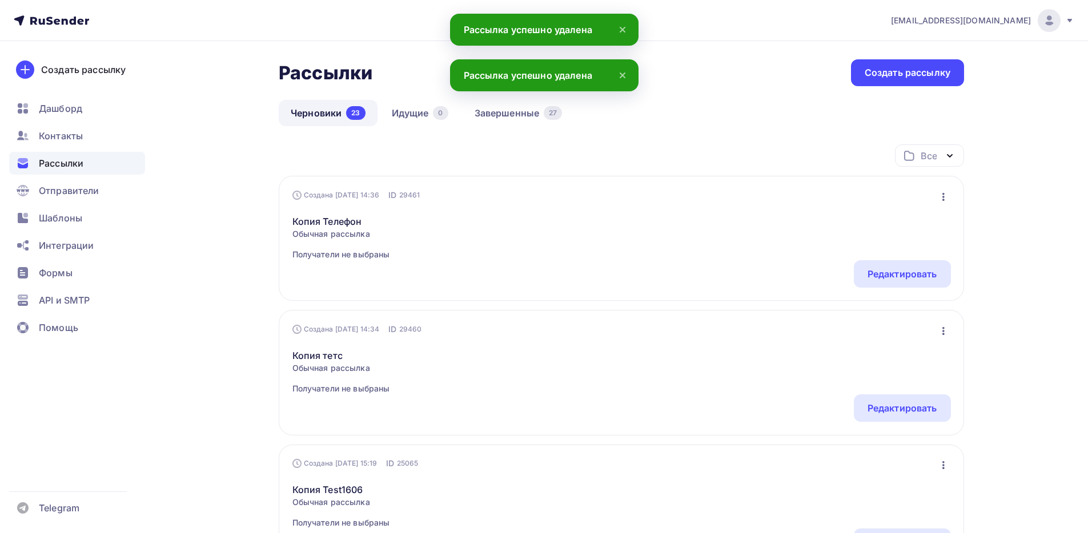
click at [943, 195] on icon "button" at bounding box center [943, 197] width 2 height 8
click at [875, 313] on div "Удалить" at bounding box center [894, 312] width 110 height 14
click at [952, 198] on div "Создана 18.11.2024, 14:34 ID 29460 Редактировать Копировать Добавить в папку Уд…" at bounding box center [621, 238] width 685 height 125
click at [946, 199] on icon "button" at bounding box center [943, 197] width 14 height 14
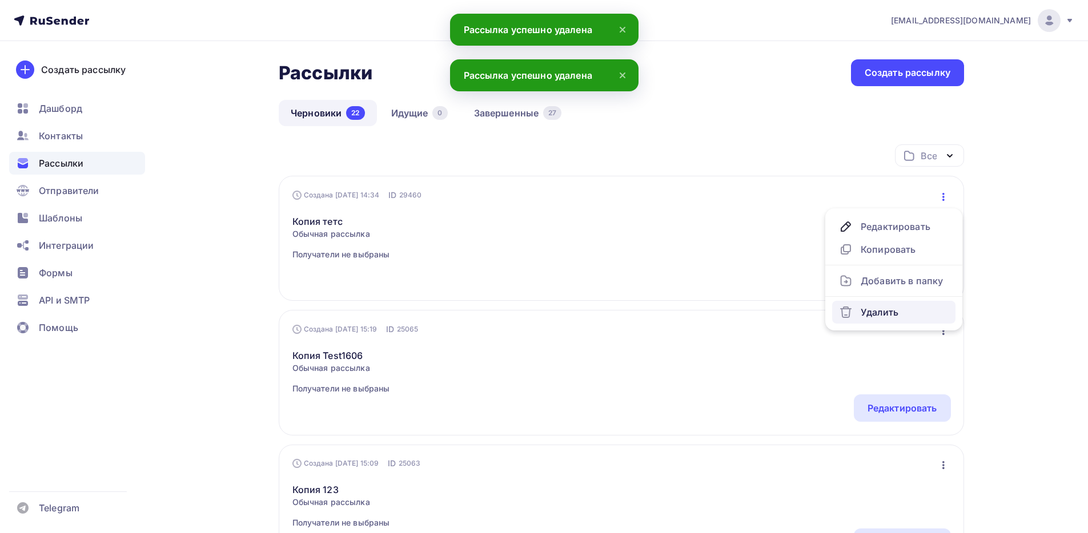
click at [877, 323] on link "Удалить" at bounding box center [893, 312] width 123 height 23
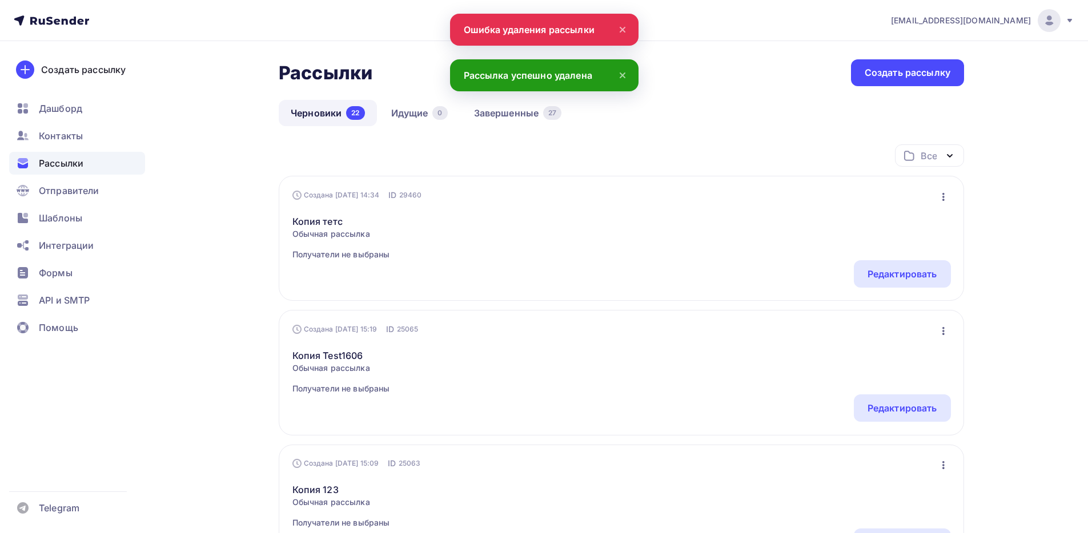
click at [943, 202] on icon "button" at bounding box center [943, 197] width 14 height 14
click at [888, 315] on div "Удалить" at bounding box center [894, 312] width 110 height 14
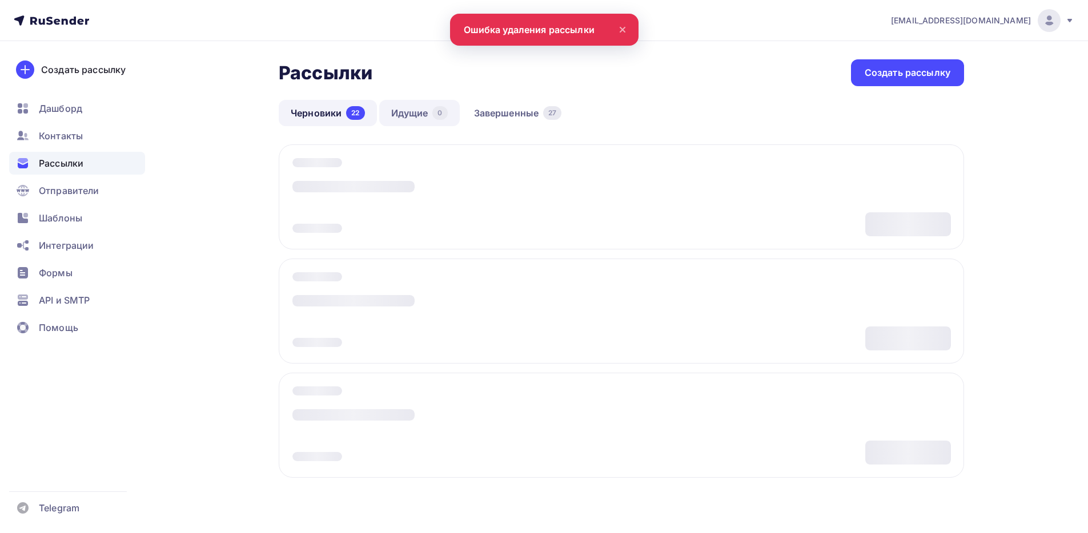
click at [395, 111] on link "Идущие 0" at bounding box center [419, 113] width 81 height 26
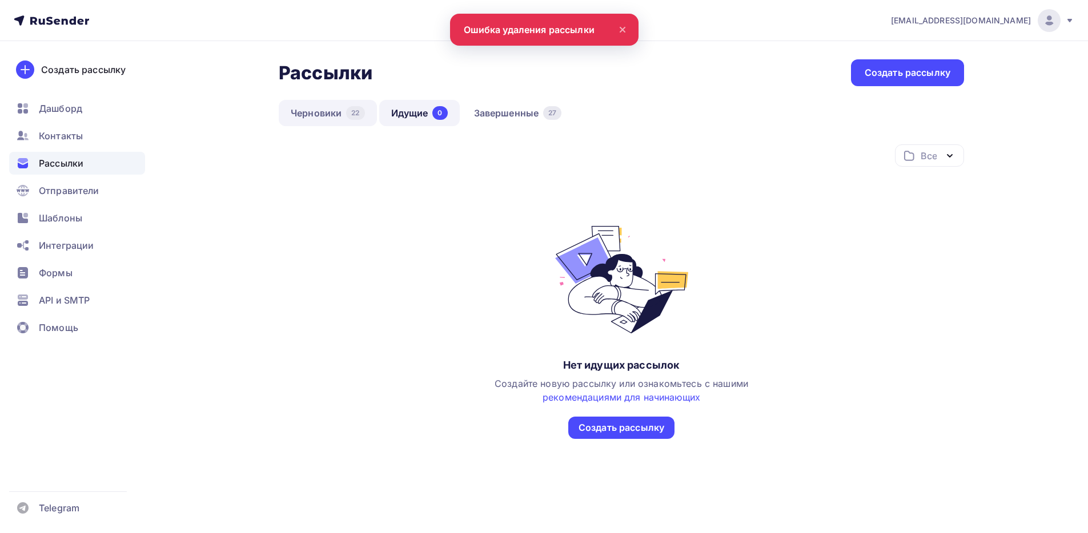
click at [337, 116] on link "Черновики 22" at bounding box center [328, 113] width 98 height 26
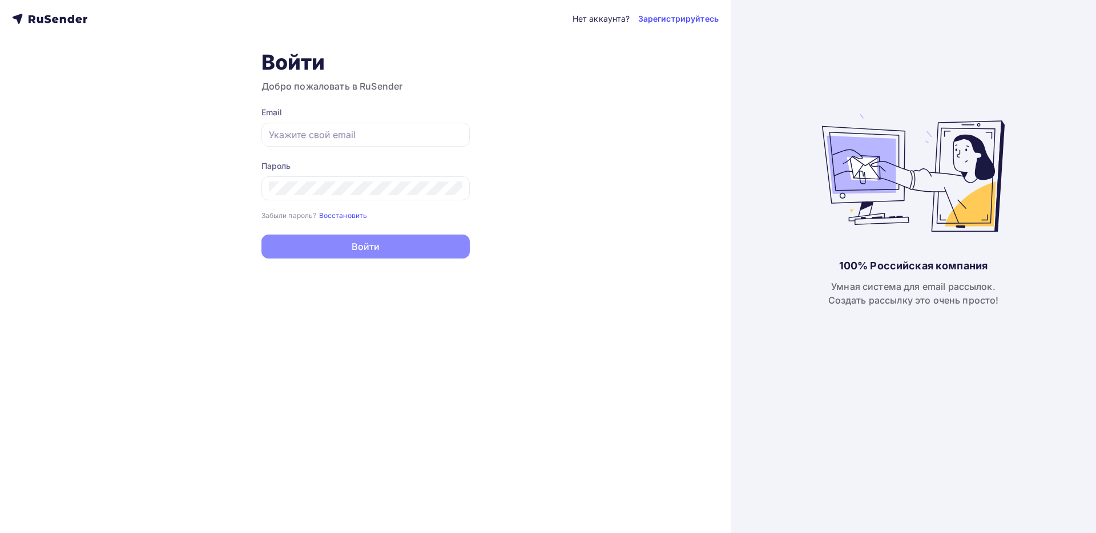
type input "[EMAIL_ADDRESS][DOMAIN_NAME]"
click at [356, 239] on button "Войти" at bounding box center [366, 247] width 208 height 24
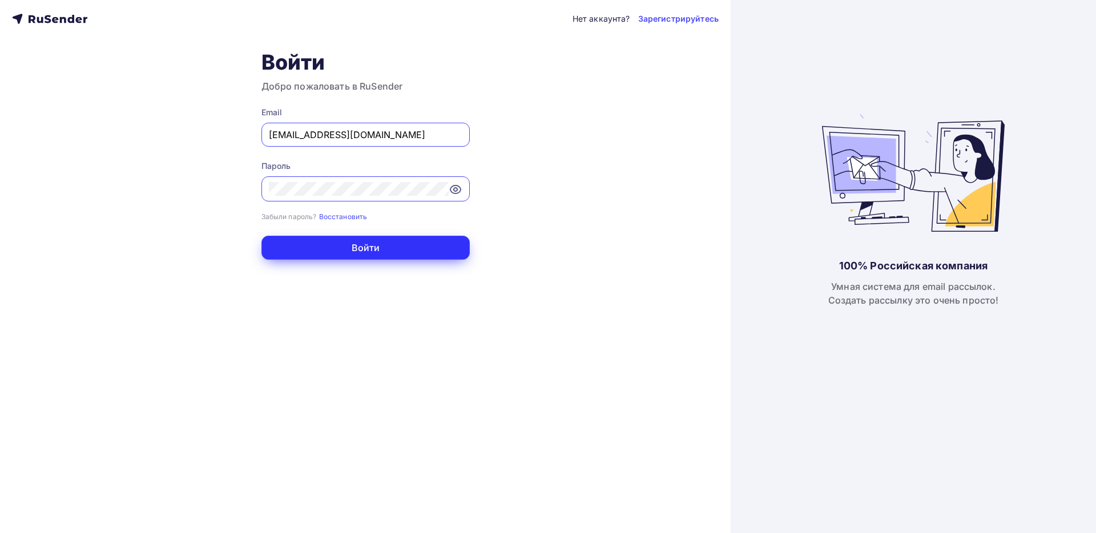
click at [367, 250] on button "Войти" at bounding box center [366, 248] width 208 height 24
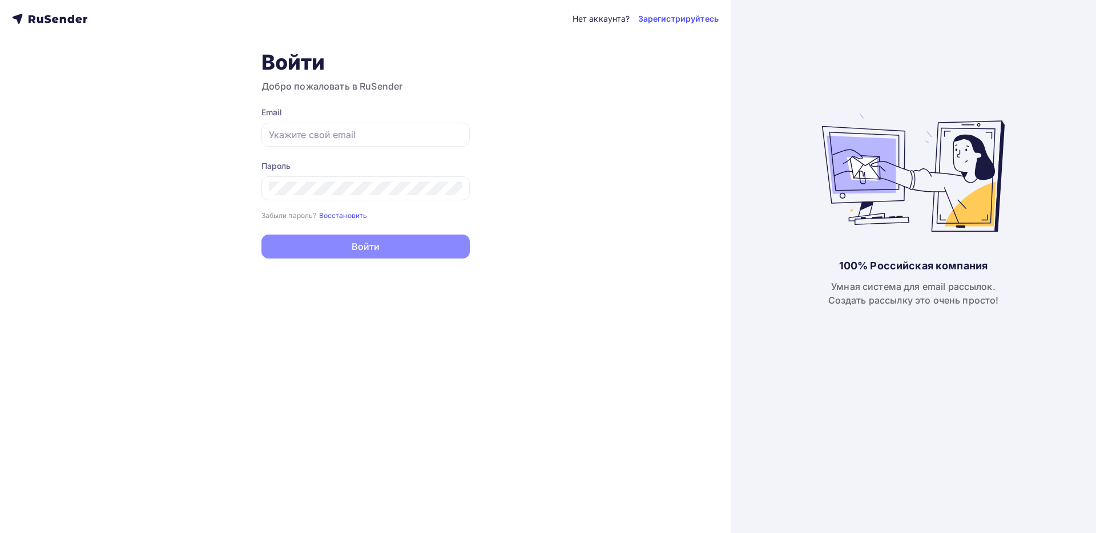
type input "[EMAIL_ADDRESS][DOMAIN_NAME]"
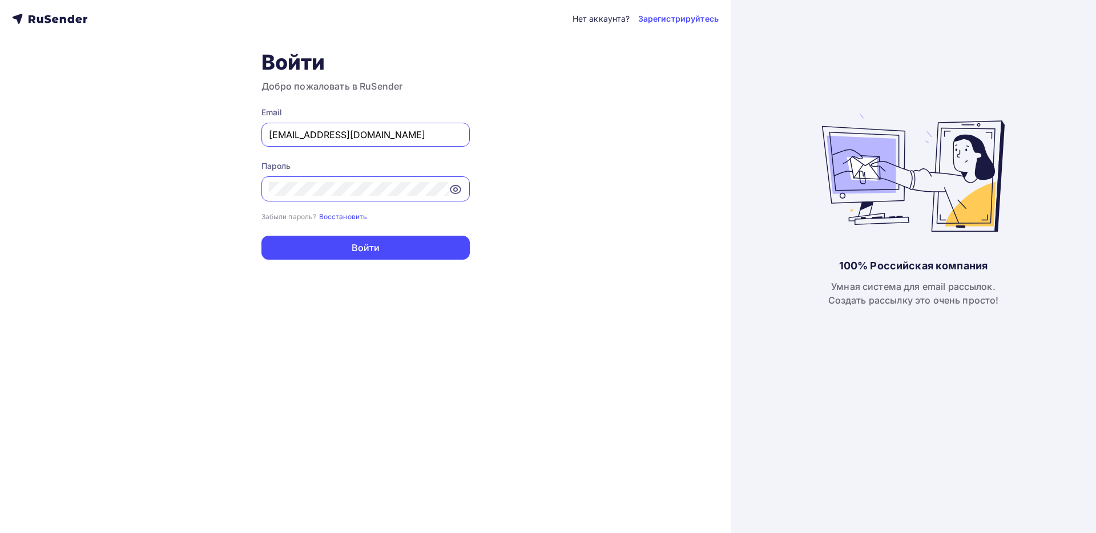
click at [353, 234] on form "Email todua@ucoz-team.net Пароль Забыли пароль? Восстановить Забыли пароль? Вос…" at bounding box center [366, 183] width 208 height 153
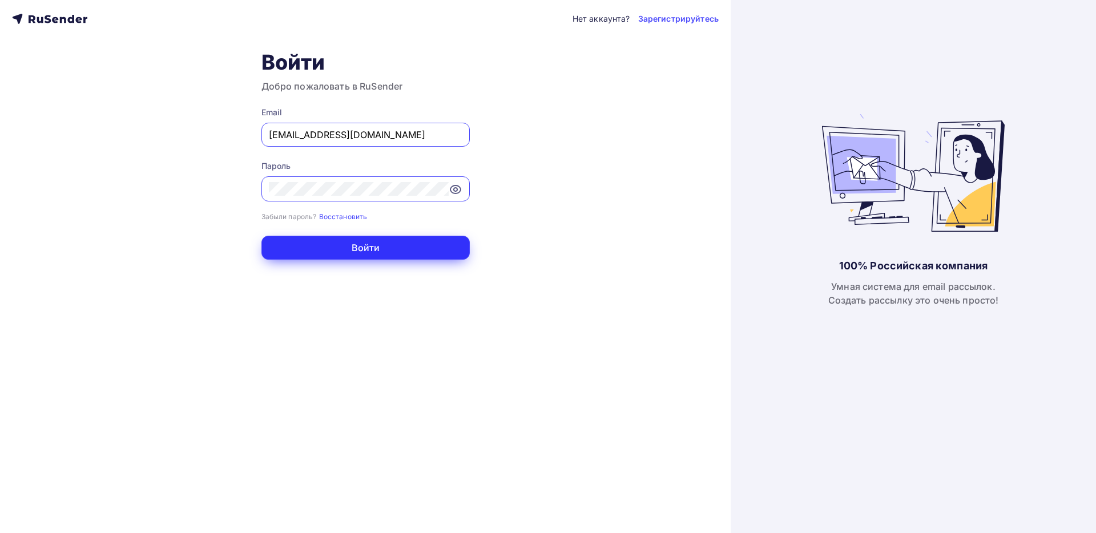
click at [356, 242] on button "Войти" at bounding box center [366, 248] width 208 height 24
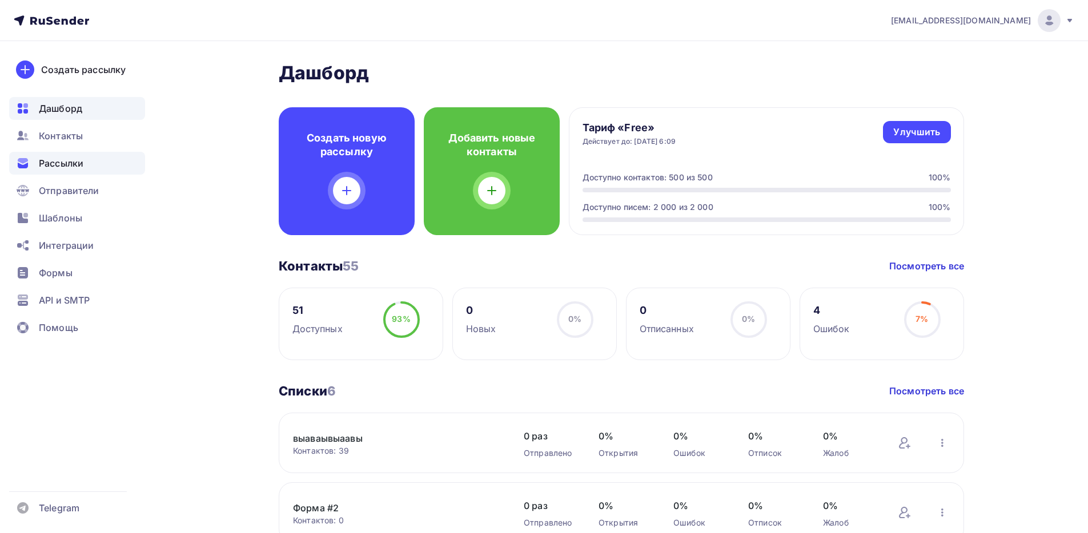
click at [82, 157] on span "Рассылки" at bounding box center [61, 163] width 45 height 14
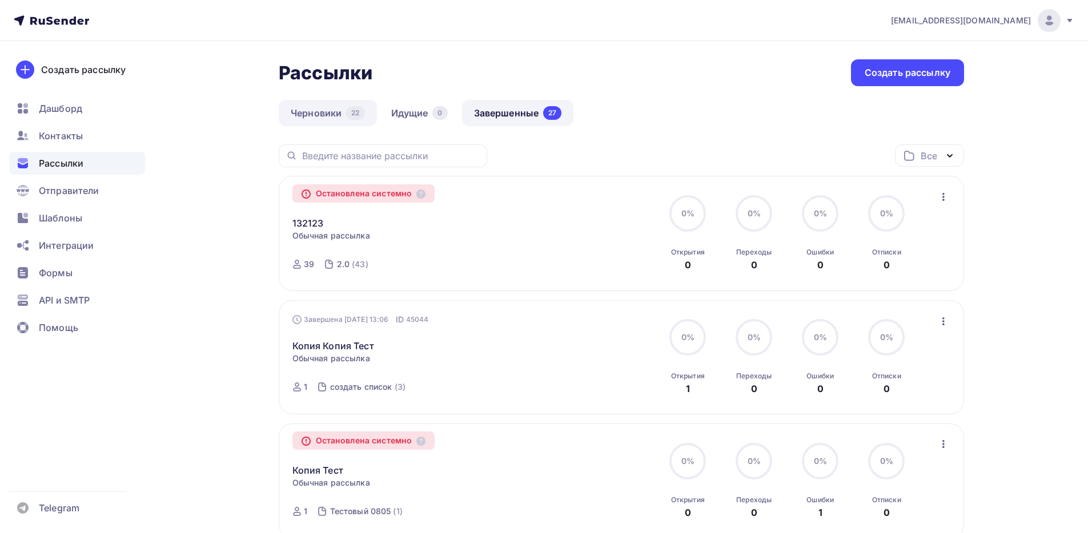
click at [340, 112] on link "Черновики 22" at bounding box center [328, 113] width 98 height 26
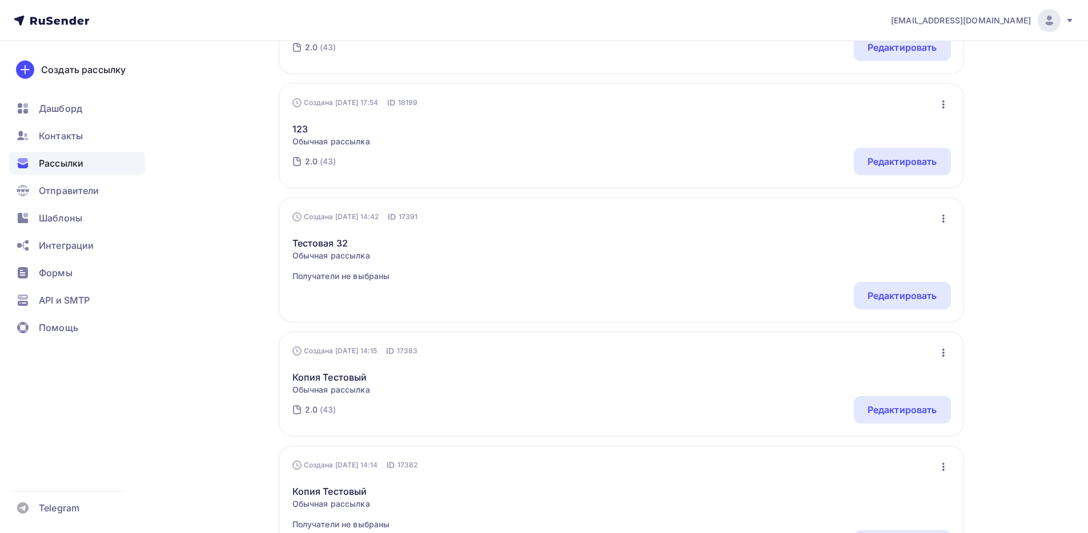
scroll to position [1034, 0]
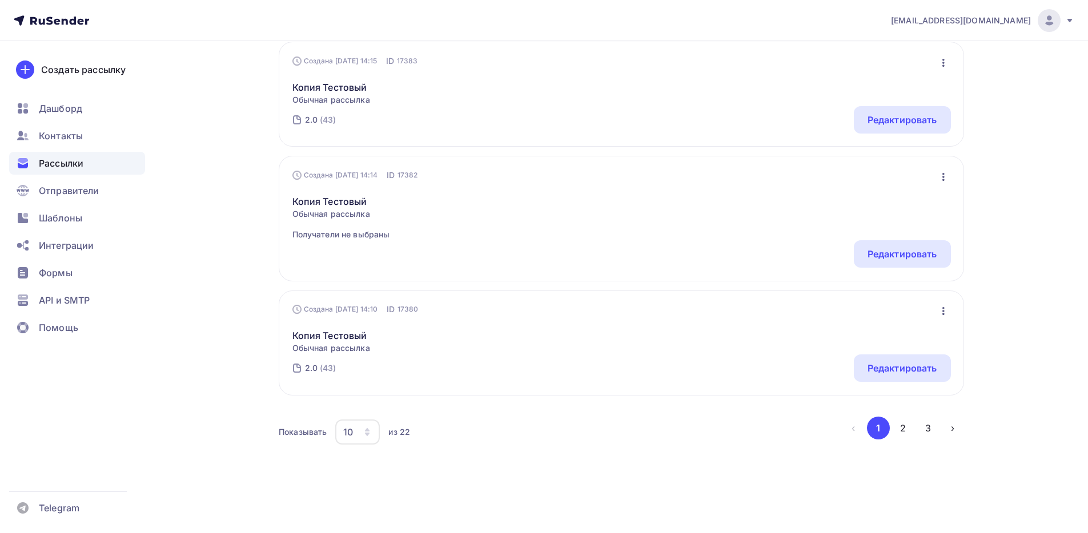
click at [947, 311] on icon "button" at bounding box center [943, 311] width 14 height 14
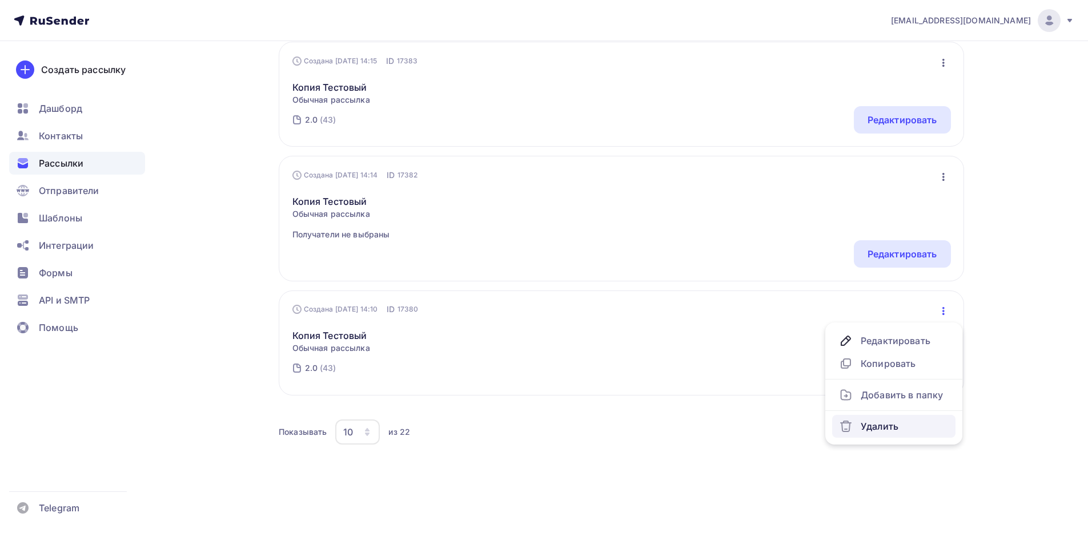
click at [886, 416] on link "Удалить" at bounding box center [893, 426] width 123 height 23
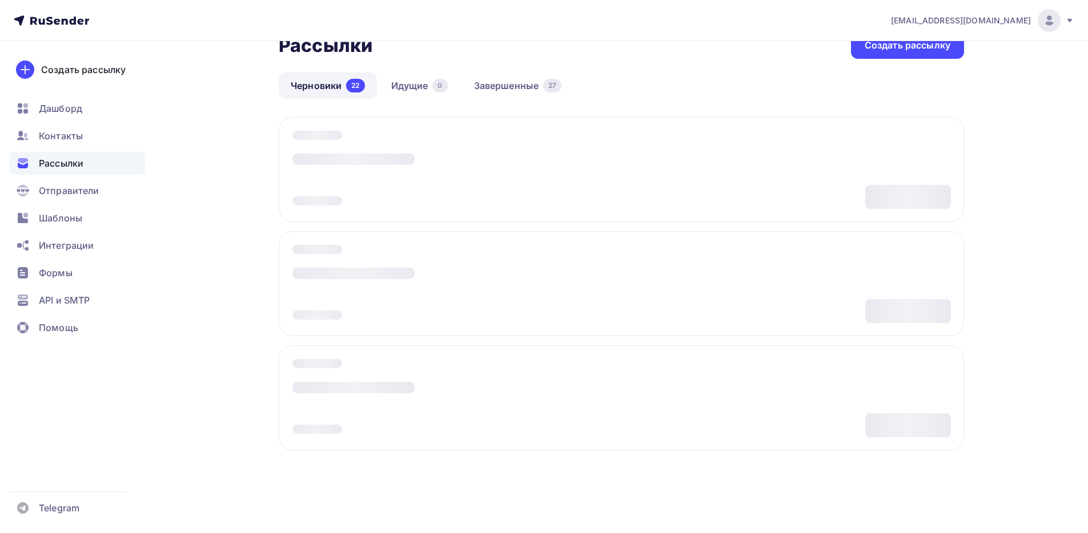
scroll to position [27, 0]
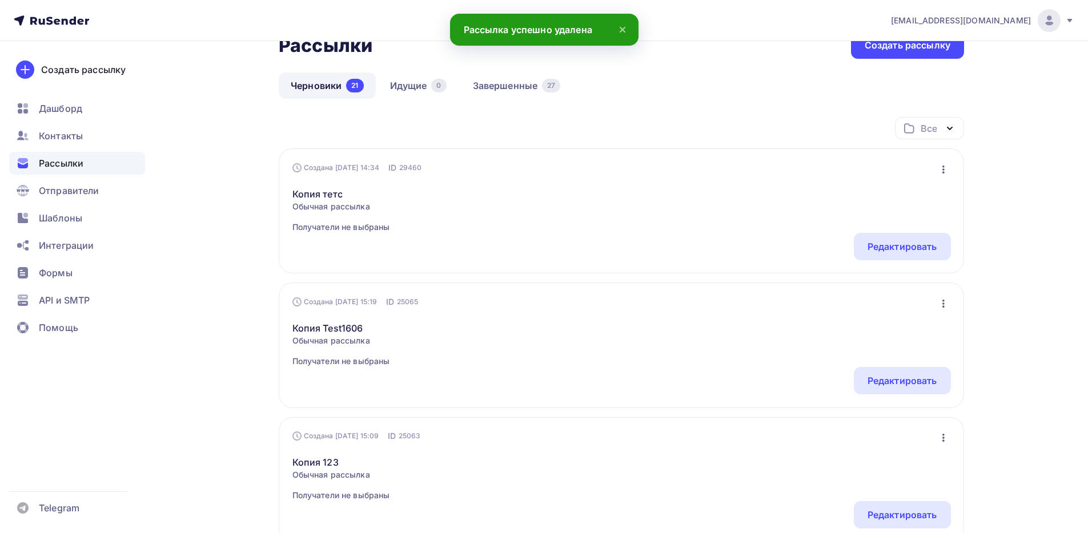
click at [943, 307] on icon "button" at bounding box center [943, 304] width 2 height 8
click at [879, 417] on div "Удалить" at bounding box center [894, 419] width 110 height 14
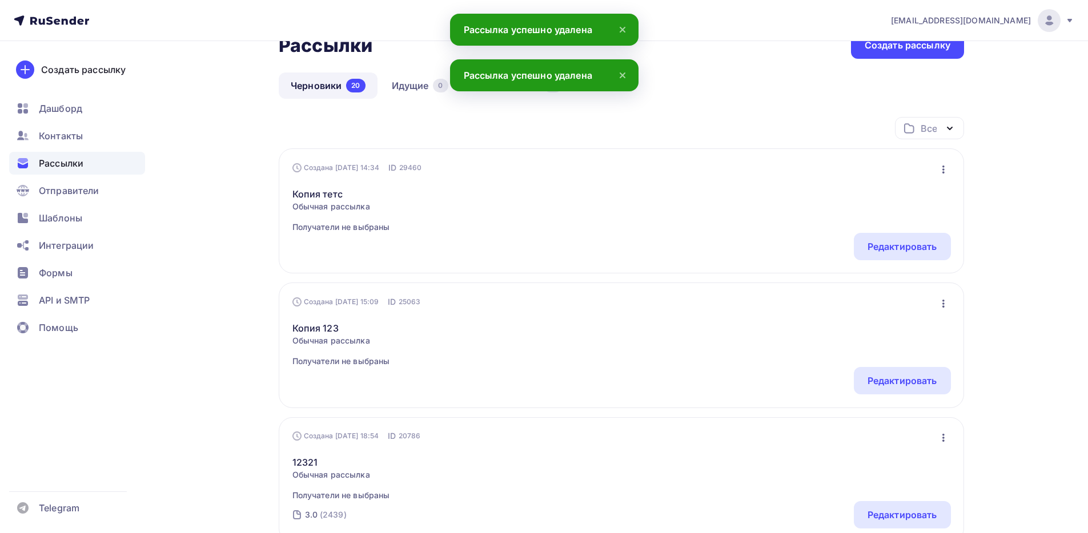
click at [942, 307] on icon "button" at bounding box center [943, 304] width 14 height 14
click at [888, 428] on link "Удалить" at bounding box center [893, 419] width 123 height 23
click at [941, 305] on icon "button" at bounding box center [943, 304] width 14 height 14
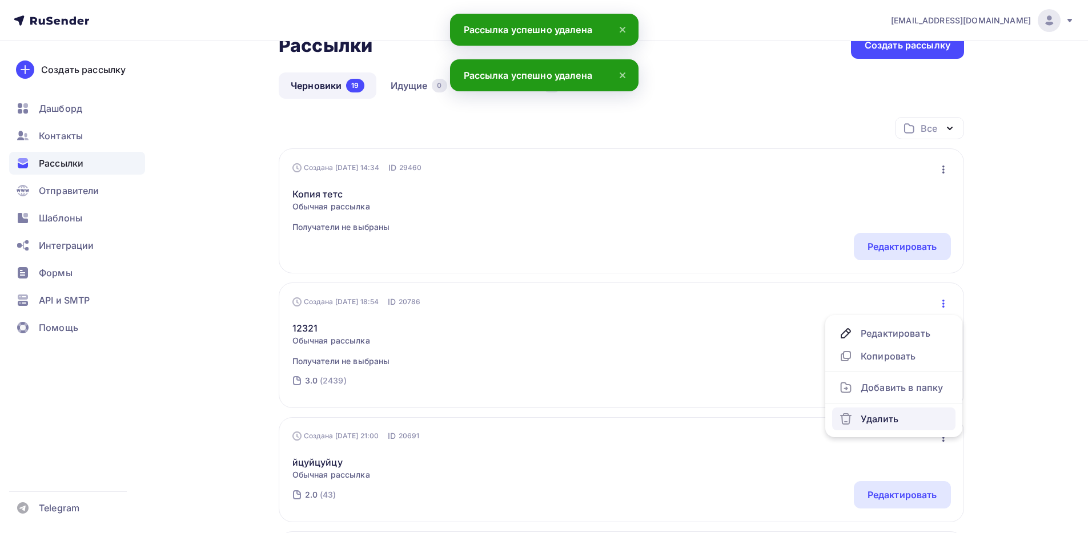
click at [893, 415] on div "Удалить" at bounding box center [894, 419] width 110 height 14
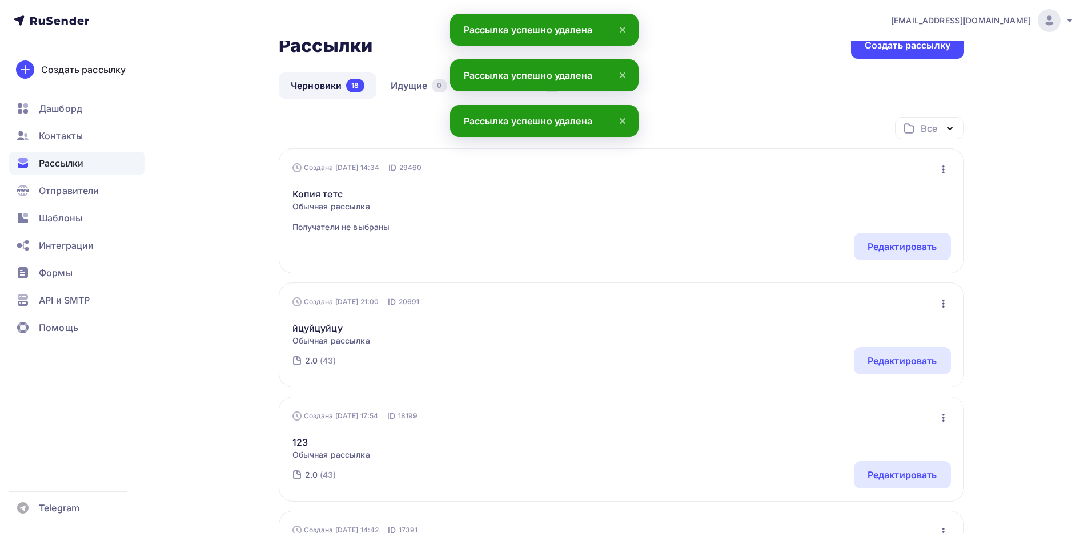
click at [946, 305] on icon "button" at bounding box center [943, 304] width 14 height 14
click at [893, 415] on div "Удалить" at bounding box center [894, 419] width 110 height 14
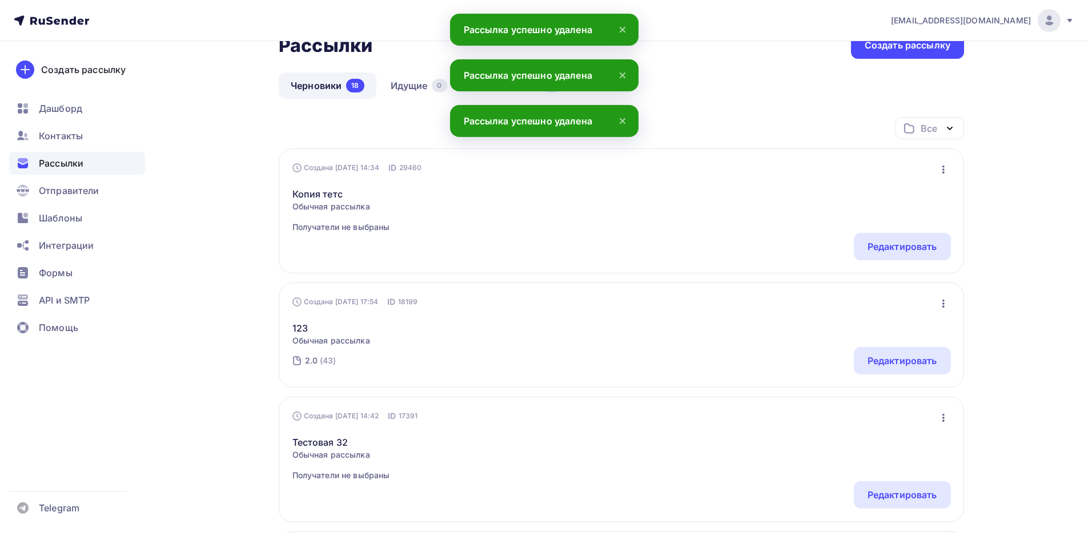
click at [946, 309] on icon "button" at bounding box center [943, 304] width 14 height 14
click at [889, 419] on div "Удалить" at bounding box center [894, 419] width 110 height 14
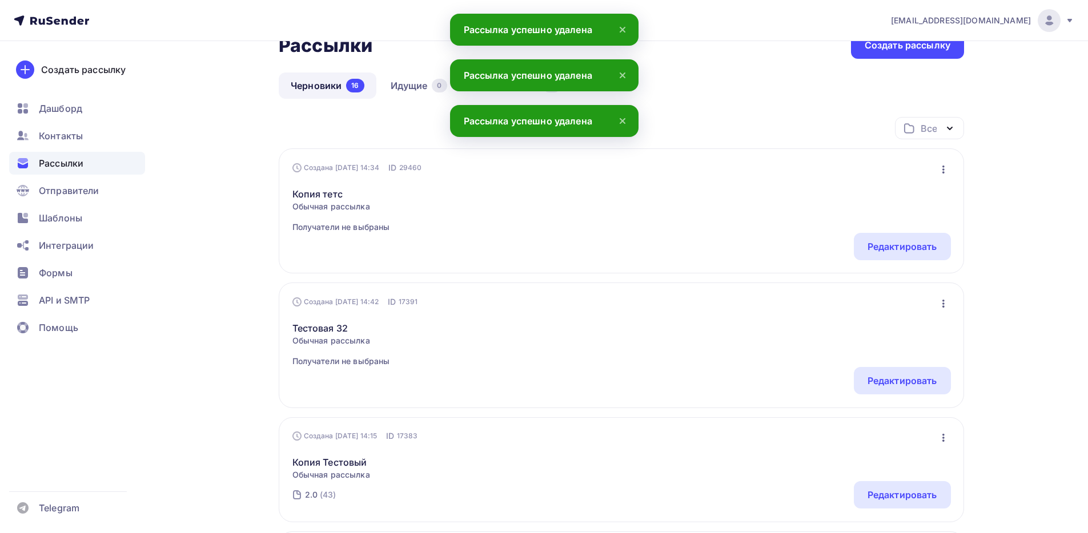
click at [946, 307] on icon "button" at bounding box center [943, 304] width 14 height 14
click at [891, 420] on div "Удалить" at bounding box center [894, 419] width 110 height 14
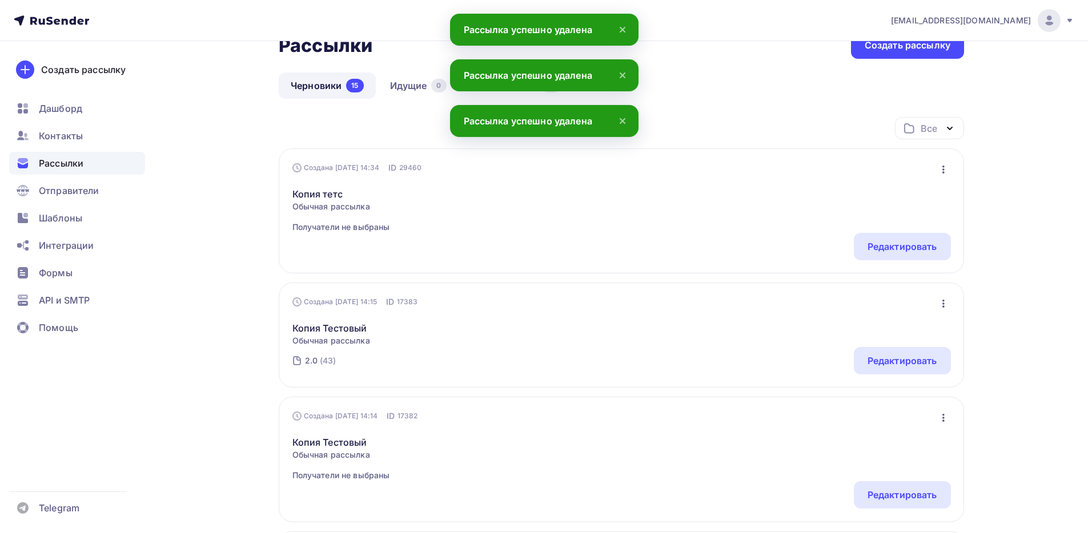
click at [950, 307] on div "Создана 06.06.2024, 14:15 ID 17383 Редактировать Копировать Добавить в папку Уд…" at bounding box center [621, 335] width 685 height 105
click at [940, 309] on icon "button" at bounding box center [943, 304] width 14 height 14
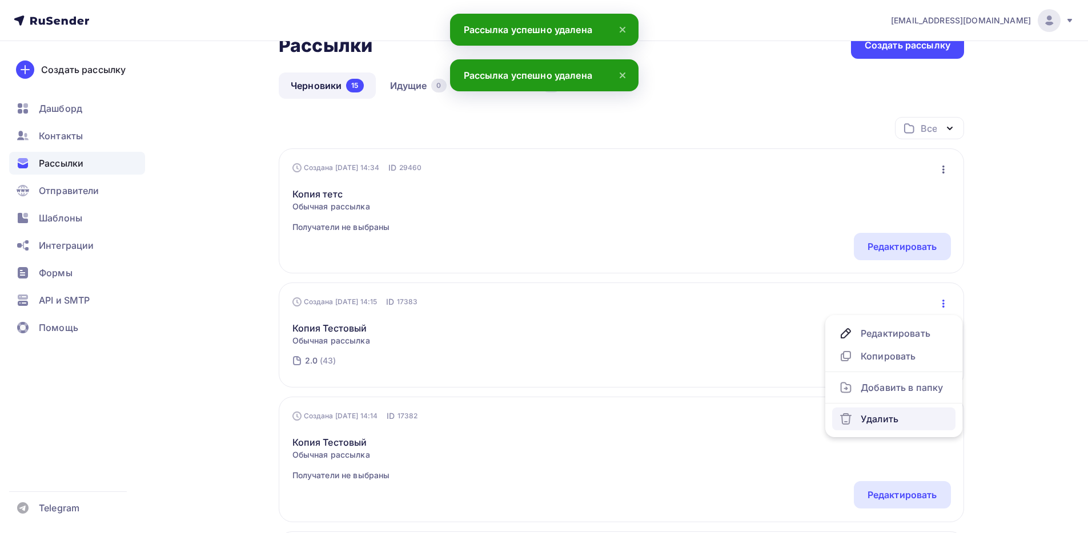
click at [873, 421] on div "Удалить" at bounding box center [894, 419] width 110 height 14
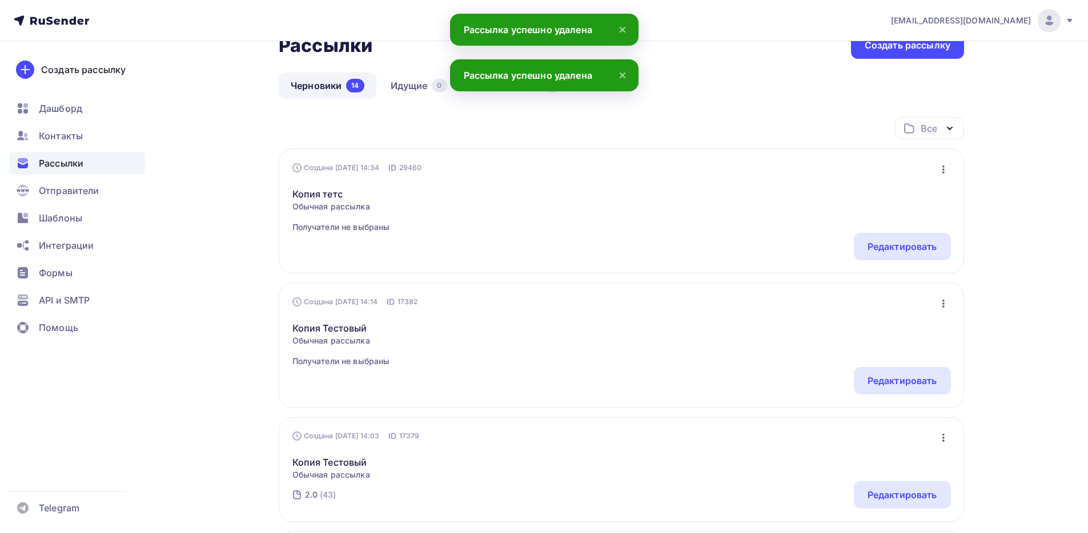
click at [944, 310] on button "button" at bounding box center [943, 303] width 15 height 15
click at [868, 429] on link "Удалить" at bounding box center [893, 419] width 123 height 23
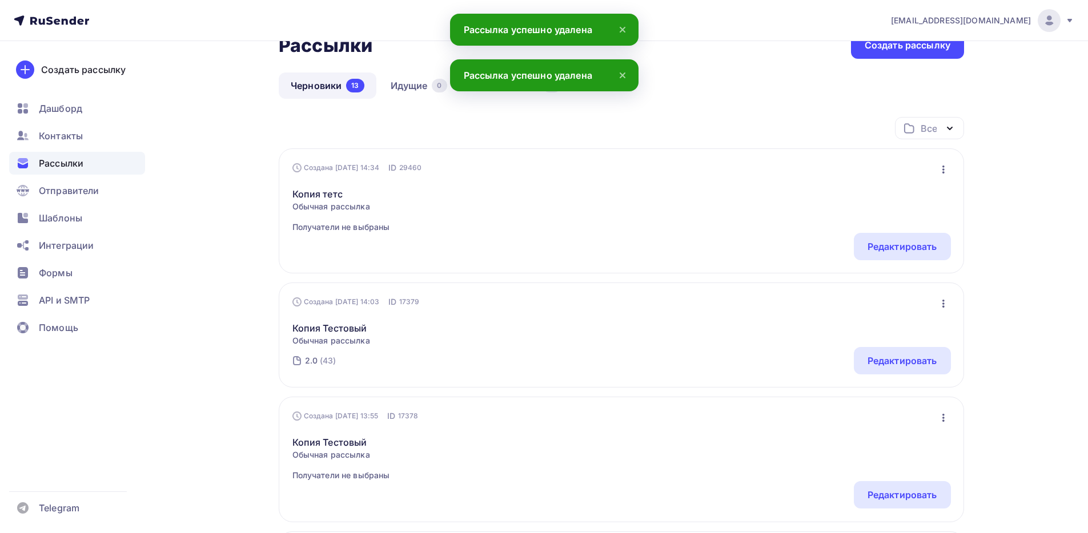
click at [943, 310] on icon "button" at bounding box center [943, 304] width 14 height 14
click at [873, 424] on div "Удалить" at bounding box center [894, 419] width 110 height 14
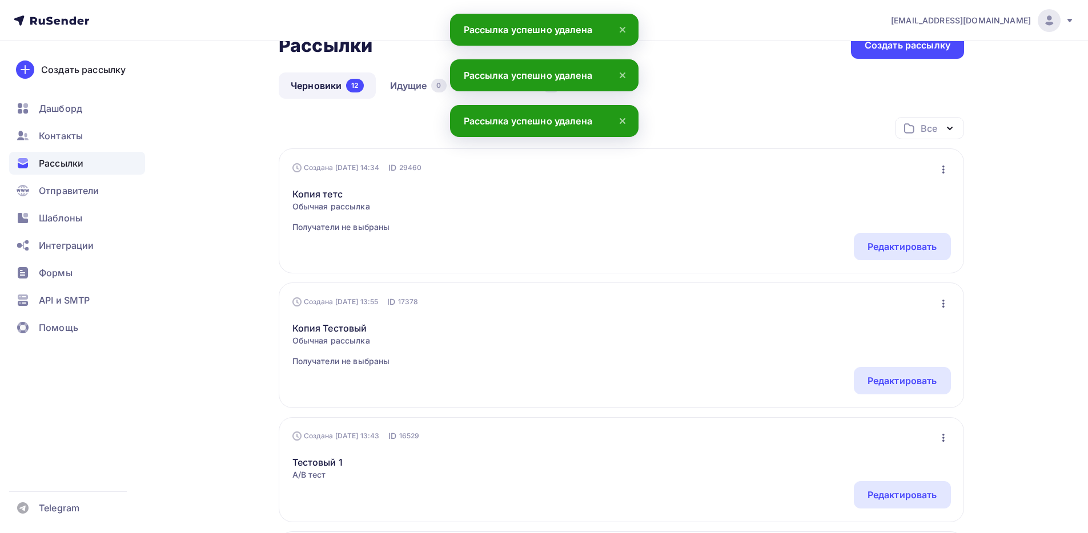
click at [951, 300] on div "Создана 06.06.2024, 13:55 ID 17378 Редактировать Копировать Добавить в папку Уд…" at bounding box center [621, 345] width 685 height 125
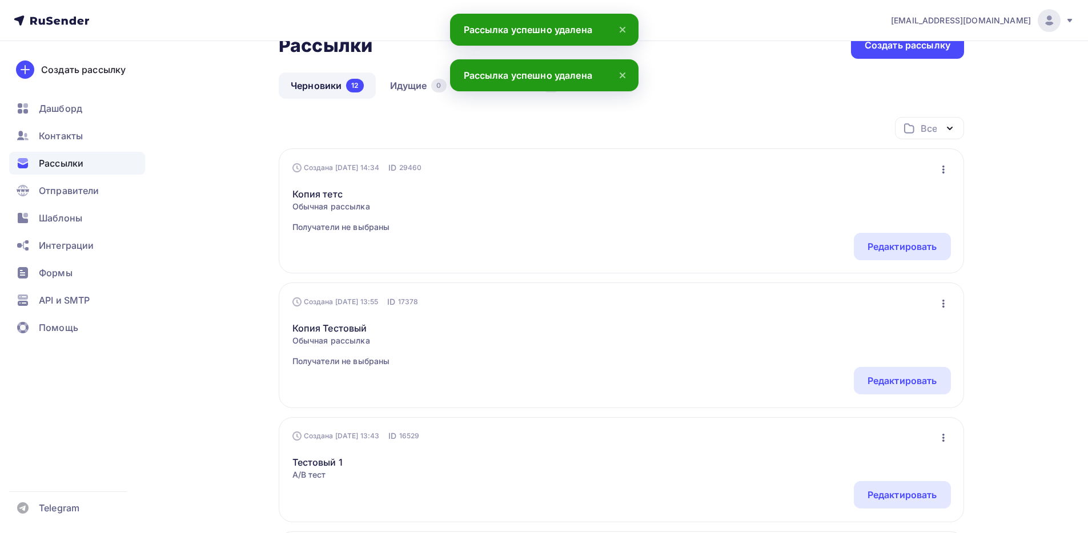
click at [945, 298] on icon "button" at bounding box center [943, 304] width 14 height 14
click at [882, 414] on div "Удалить" at bounding box center [894, 419] width 110 height 14
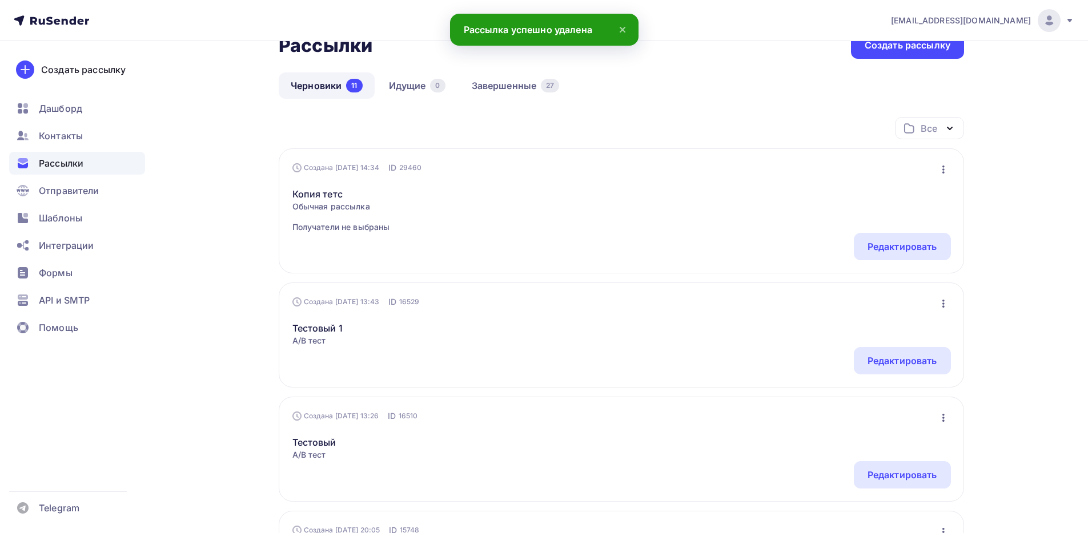
click at [942, 298] on icon "button" at bounding box center [943, 304] width 14 height 14
click at [888, 403] on div "Удалить" at bounding box center [894, 396] width 110 height 14
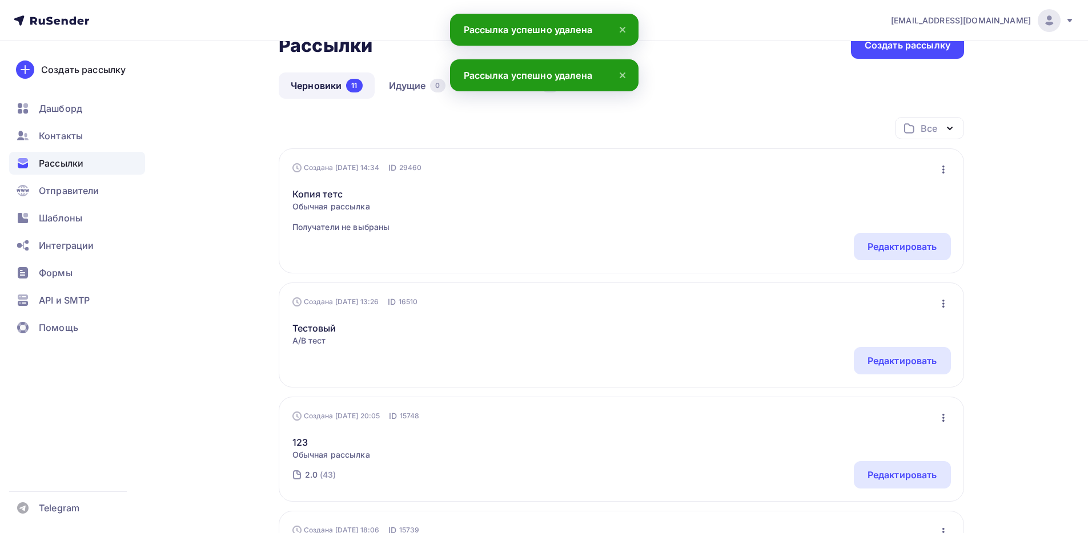
click at [941, 309] on icon "button" at bounding box center [943, 304] width 14 height 14
click at [897, 390] on div "Удалить" at bounding box center [894, 396] width 110 height 14
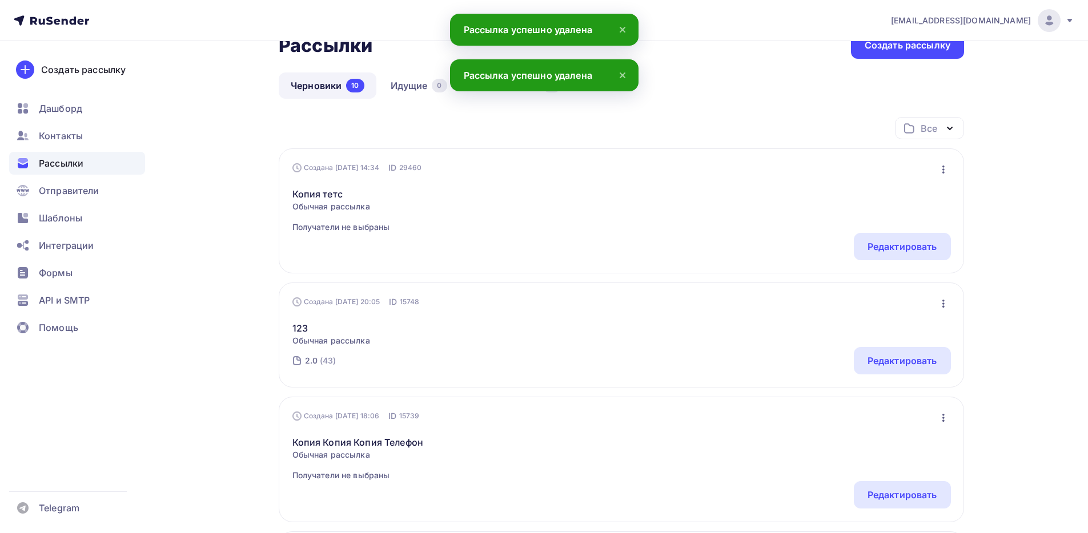
click at [956, 306] on div "Создана 22.05.2024, 20:05 ID 15748 Редактировать Копировать Добавить в папку Уд…" at bounding box center [621, 335] width 685 height 105
click at [950, 304] on icon "button" at bounding box center [943, 304] width 14 height 14
click at [894, 413] on div "Удалить" at bounding box center [894, 419] width 110 height 14
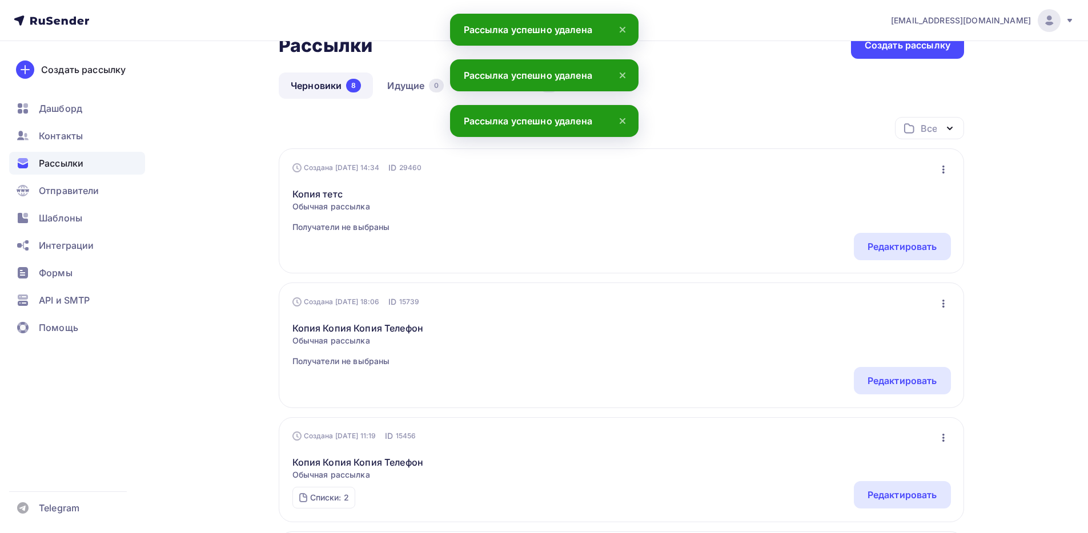
click at [942, 306] on icon "button" at bounding box center [943, 304] width 2 height 8
click at [892, 415] on div "Удалить" at bounding box center [894, 419] width 110 height 14
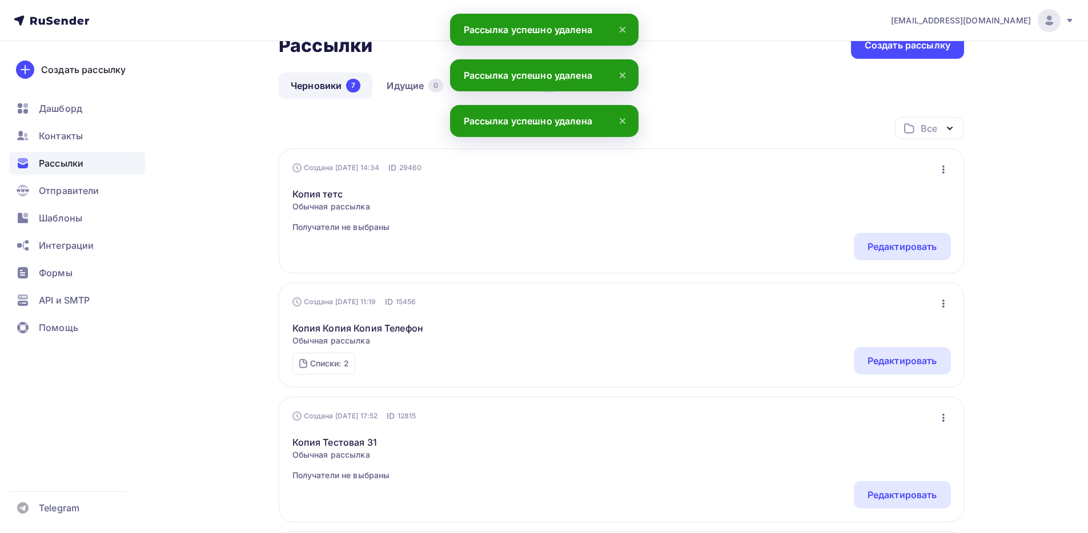
click at [939, 302] on icon "button" at bounding box center [943, 304] width 14 height 14
click at [895, 416] on div "Удалить" at bounding box center [894, 419] width 110 height 14
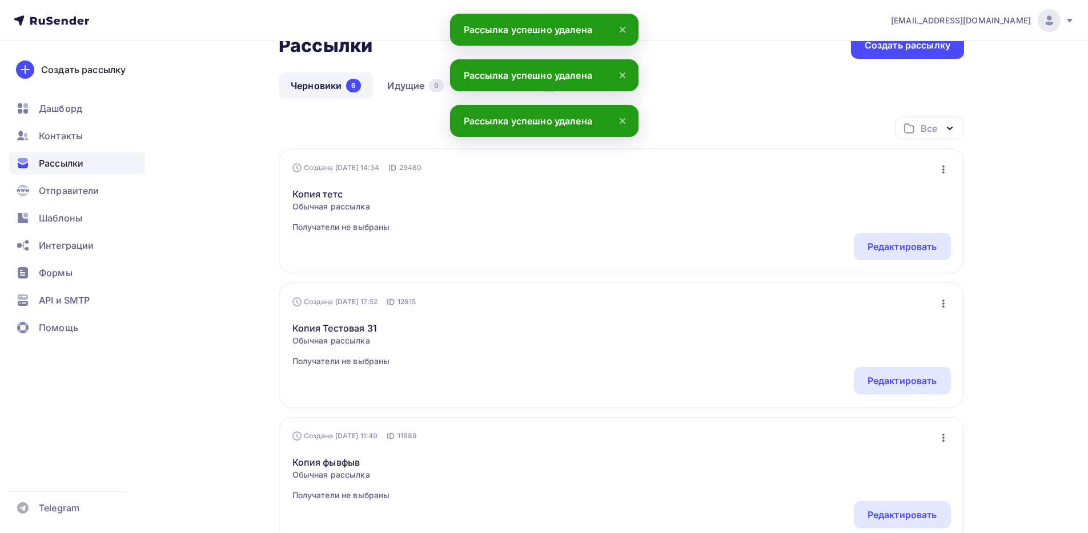
click at [943, 310] on icon "button" at bounding box center [943, 304] width 14 height 14
click at [886, 417] on div "Удалить" at bounding box center [894, 419] width 110 height 14
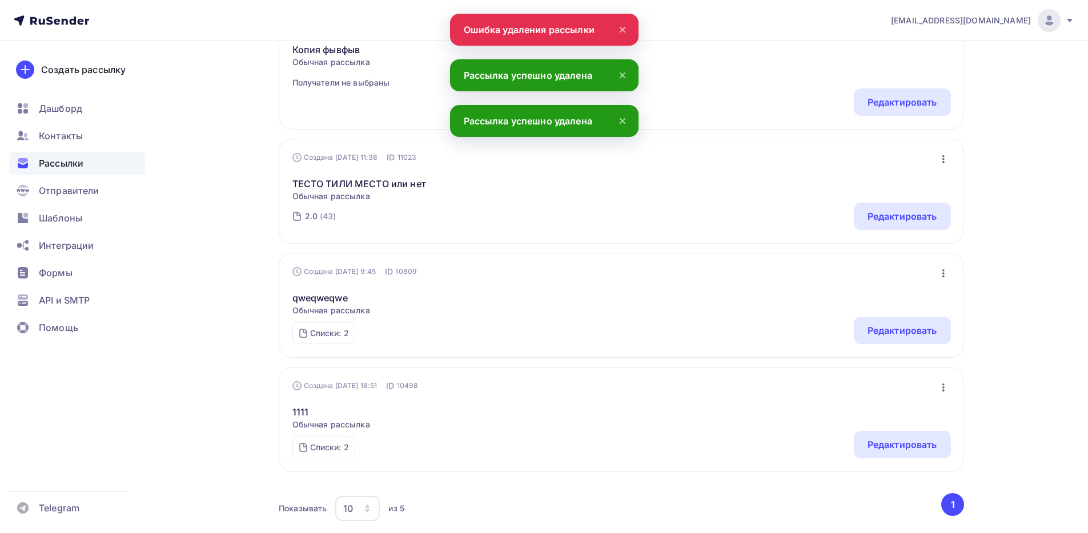
scroll to position [383, 0]
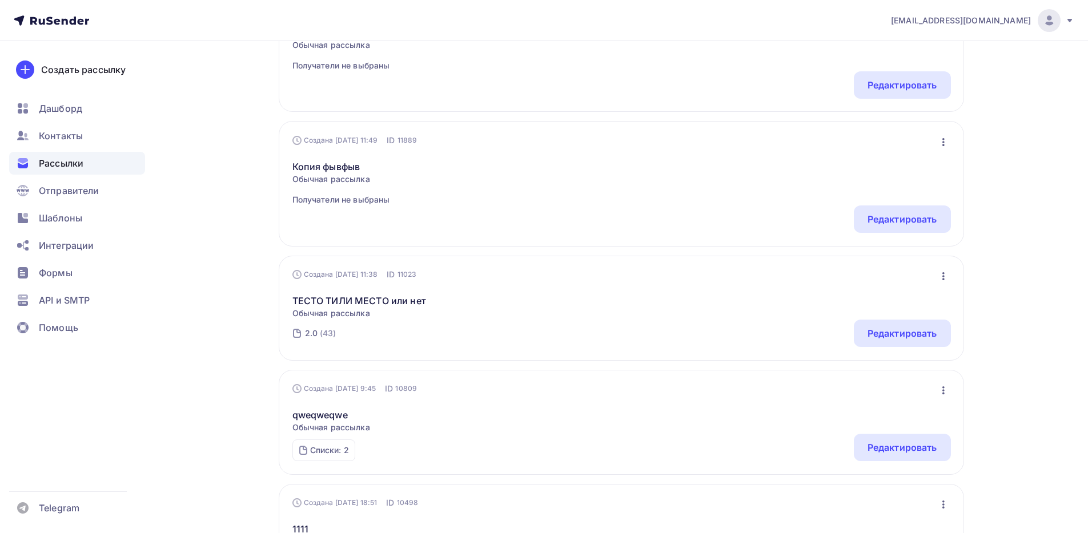
scroll to position [383, 0]
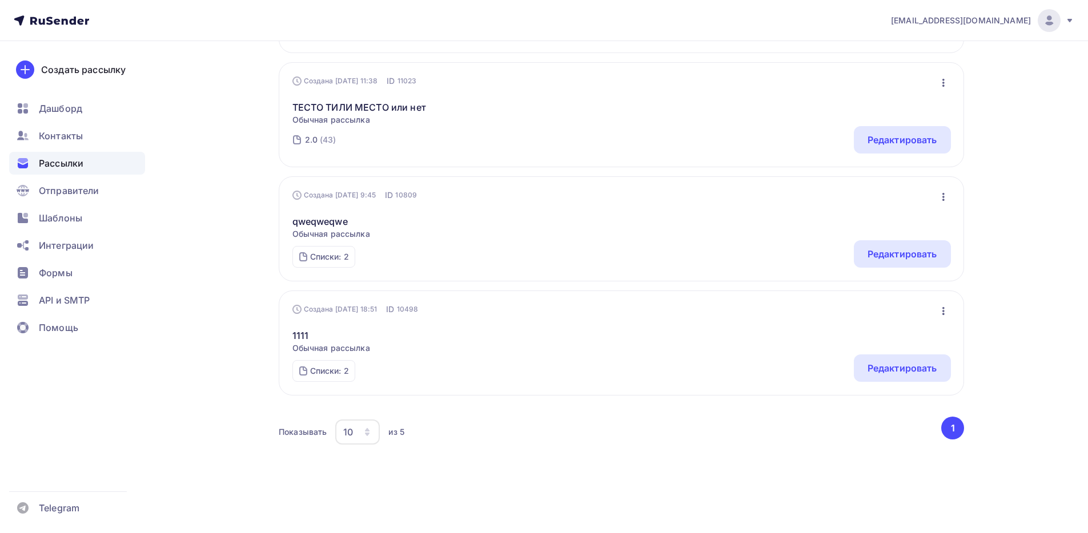
click at [947, 309] on icon "button" at bounding box center [943, 311] width 14 height 14
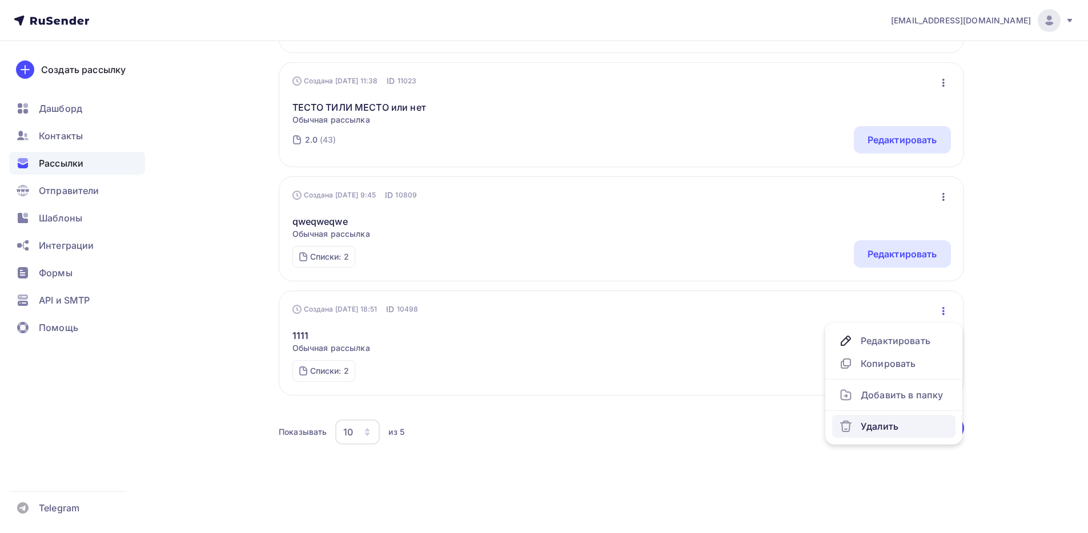
click at [869, 428] on div "Удалить" at bounding box center [894, 427] width 110 height 14
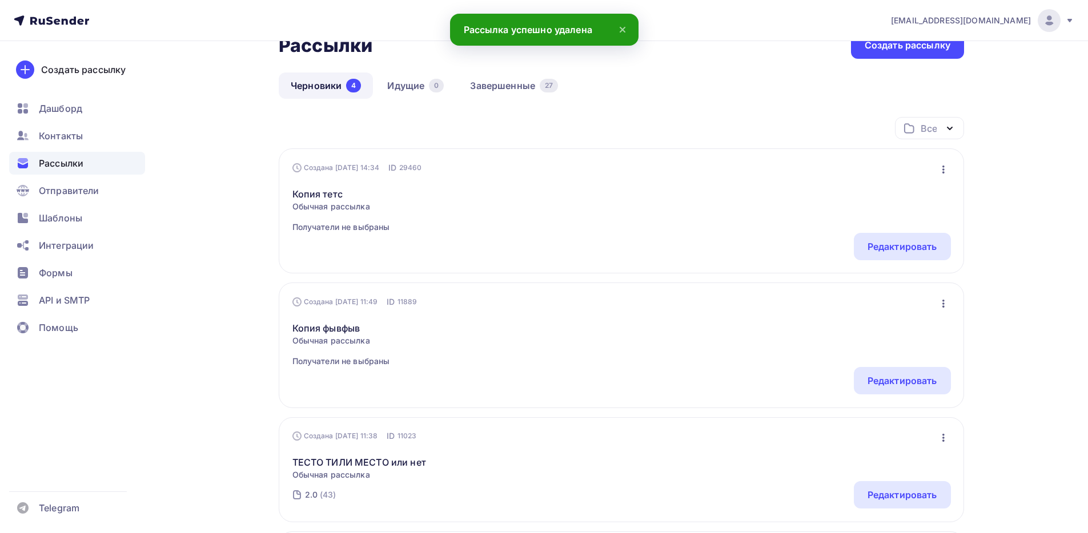
scroll to position [268, 0]
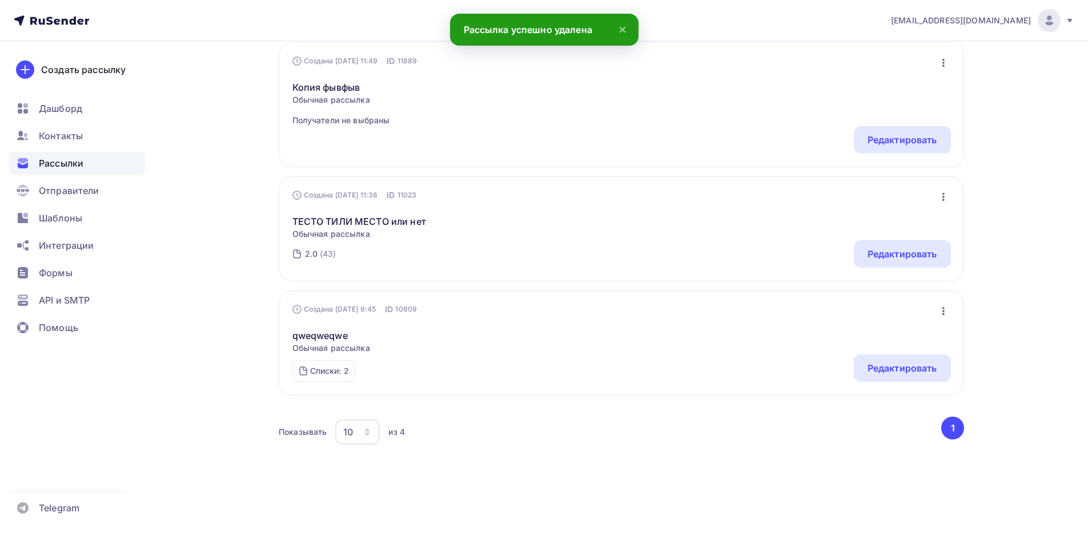
click at [946, 310] on icon "button" at bounding box center [943, 311] width 14 height 14
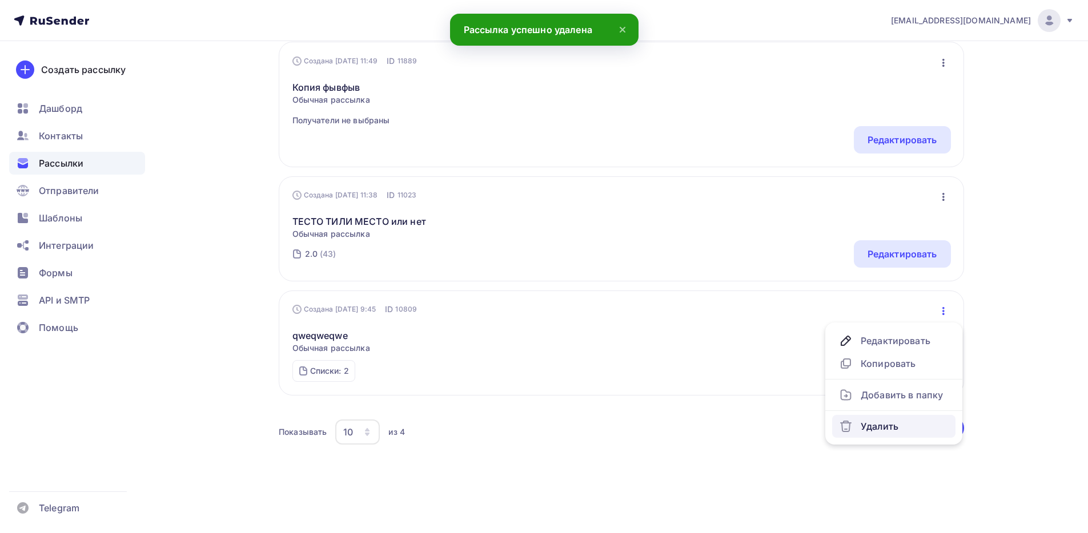
click at [869, 427] on div "Удалить" at bounding box center [894, 427] width 110 height 14
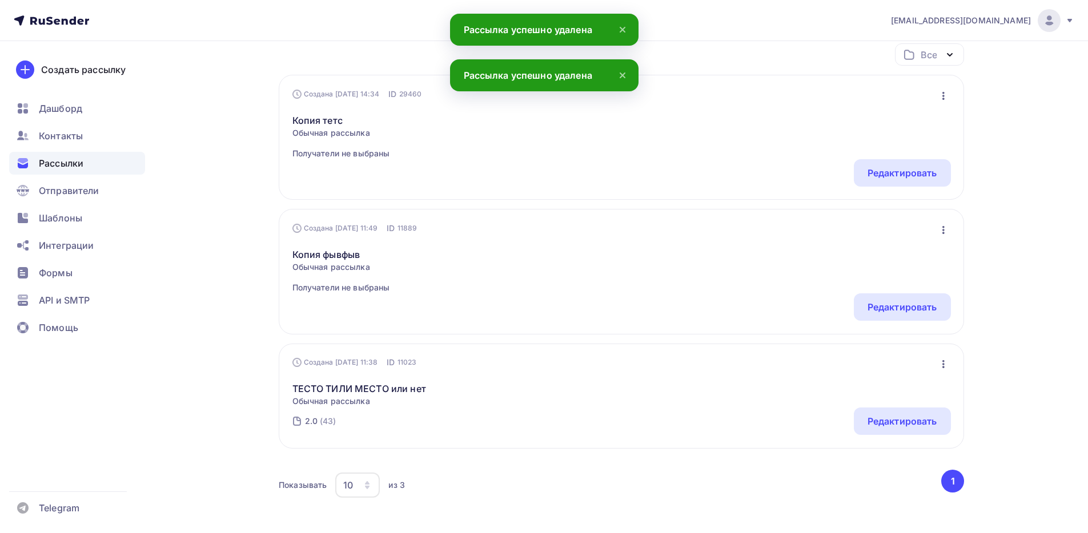
scroll to position [154, 0]
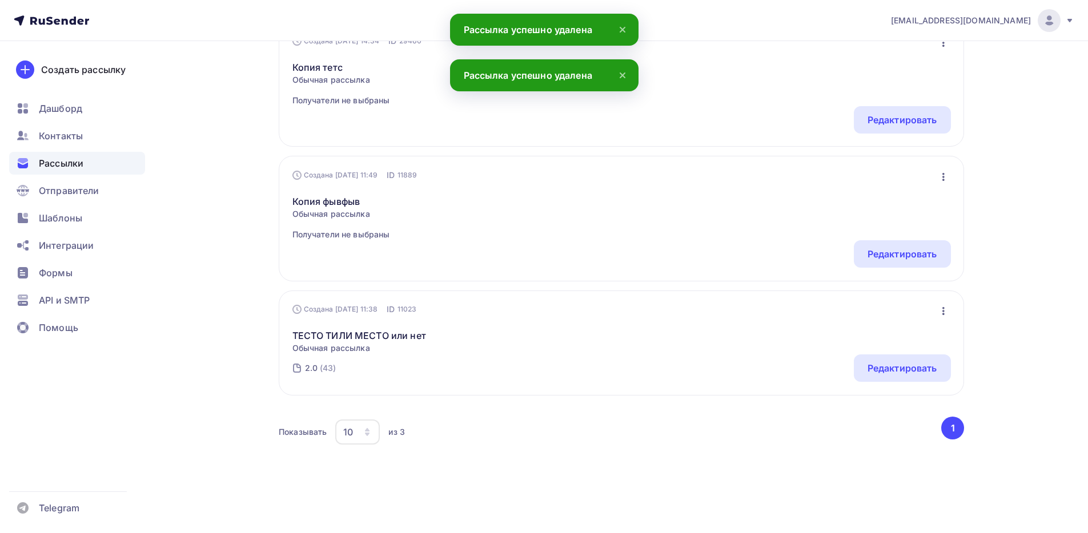
click at [943, 311] on icon "button" at bounding box center [943, 311] width 2 height 8
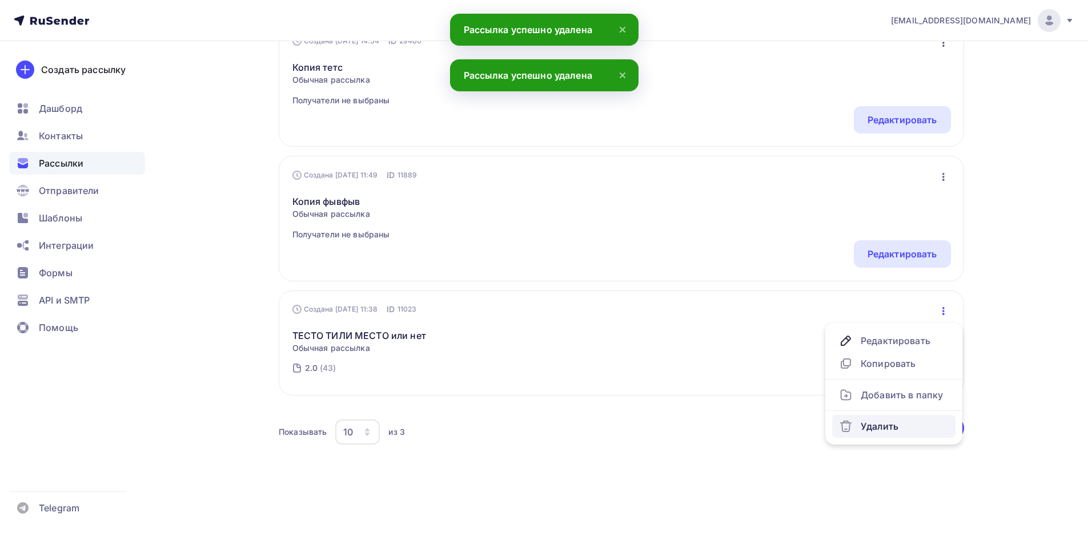
click at [855, 432] on div "Удалить" at bounding box center [894, 427] width 110 height 14
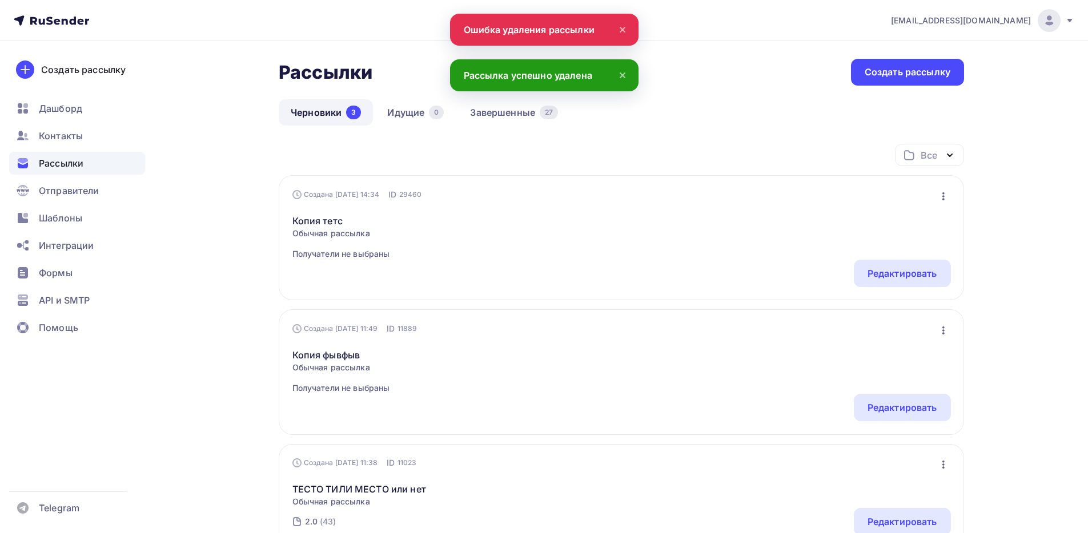
scroll to position [0, 0]
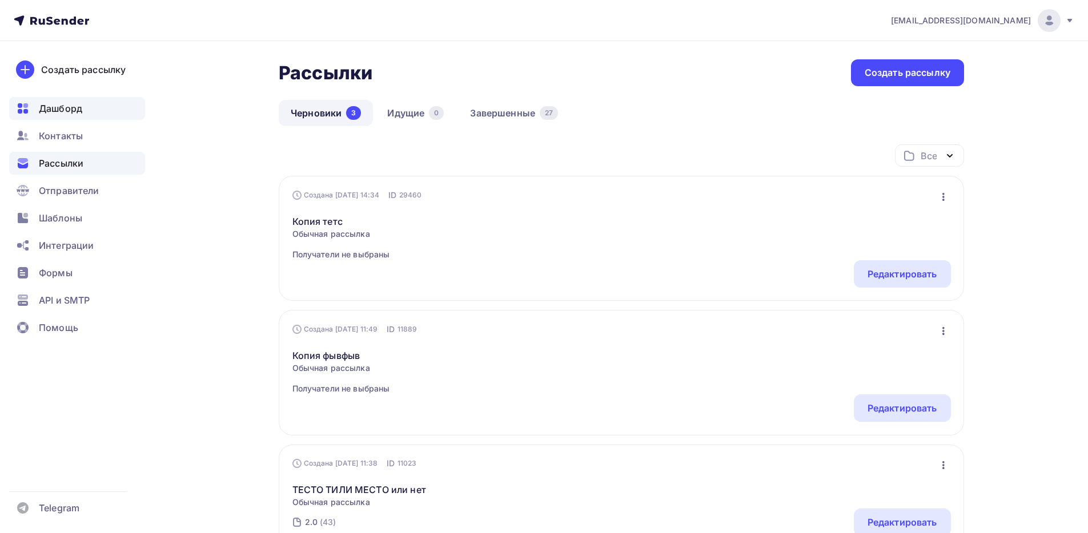
click at [81, 110] on span "Дашборд" at bounding box center [60, 109] width 43 height 14
